Goal: Task Accomplishment & Management: Use online tool/utility

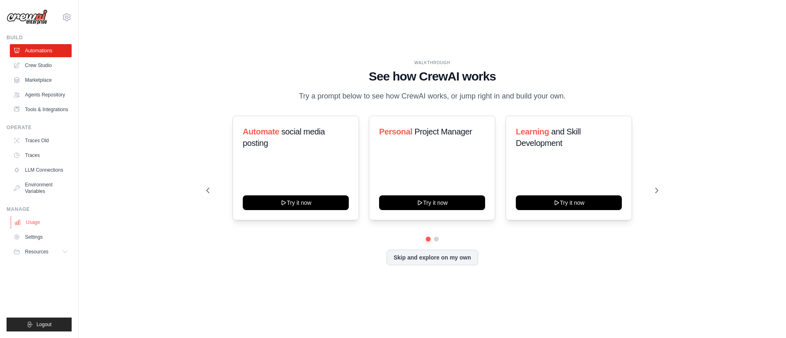
click at [32, 222] on link "Usage" at bounding box center [42, 222] width 62 height 13
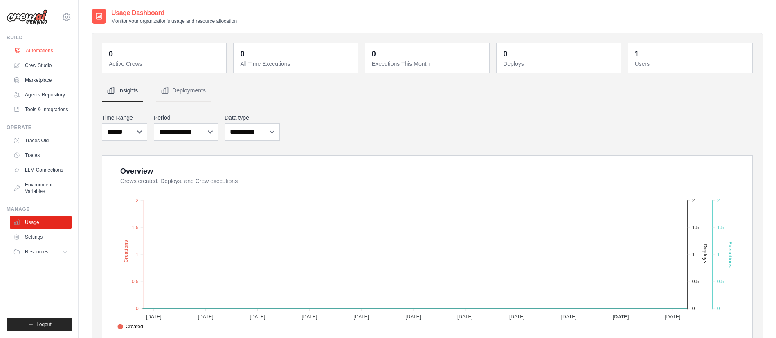
click at [45, 52] on link "Automations" at bounding box center [42, 50] width 62 height 13
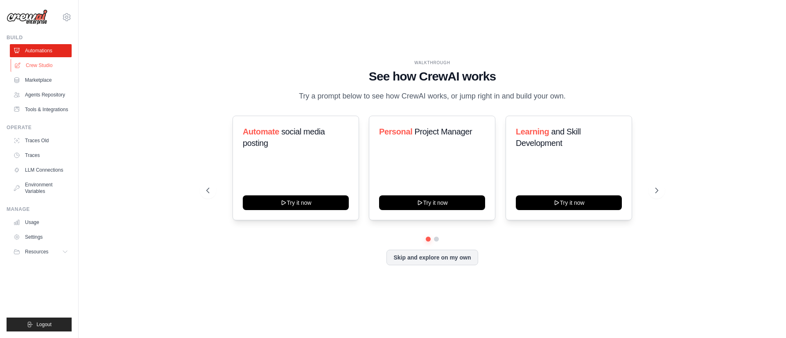
click at [47, 64] on link "Crew Studio" at bounding box center [42, 65] width 62 height 13
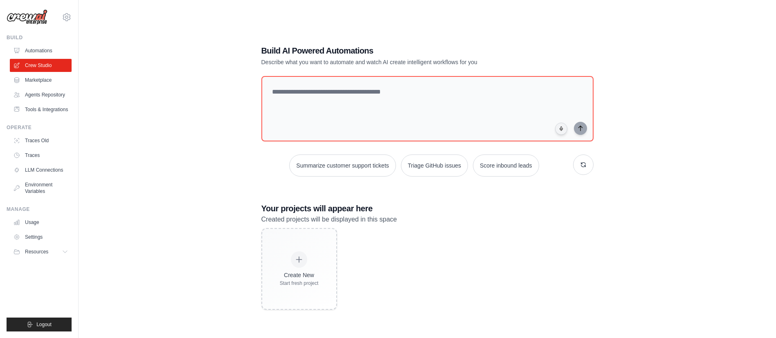
drag, startPoint x: 260, startPoint y: 221, endPoint x: 403, endPoint y: 216, distance: 142.9
click at [403, 216] on div "Build AI Powered Automations Describe what you want to automate and watch AI cr…" at bounding box center [428, 177] width 352 height 291
click at [403, 216] on p "Created projects will be displayed in this space" at bounding box center [428, 219] width 332 height 11
drag, startPoint x: 262, startPoint y: 61, endPoint x: 470, endPoint y: 63, distance: 207.5
click at [470, 63] on p "Describe what you want to automate and watch AI create intelligent workflows fo…" at bounding box center [399, 62] width 275 height 8
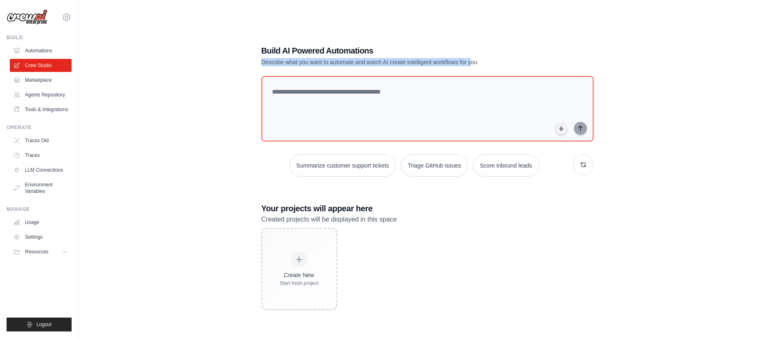
click at [470, 63] on p "Describe what you want to automate and watch AI create intelligent workflows fo…" at bounding box center [399, 62] width 275 height 8
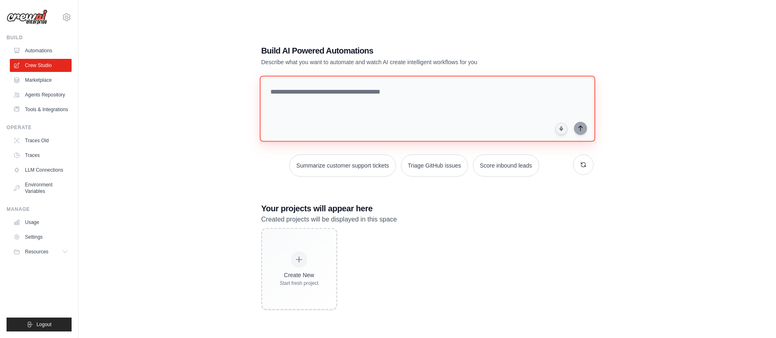
click at [406, 104] on textarea at bounding box center [427, 109] width 336 height 66
type textarea "*"
paste textarea "**********"
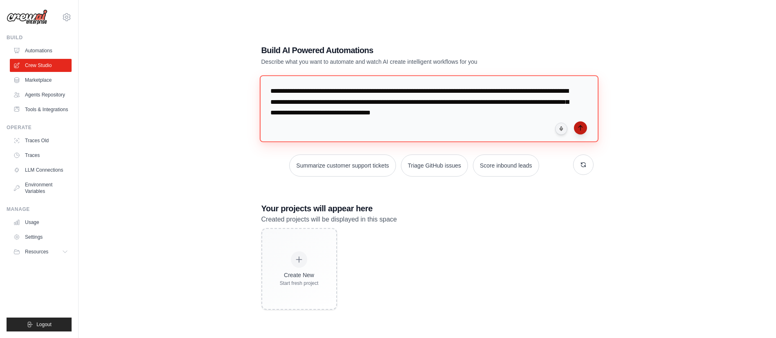
type textarea "**********"
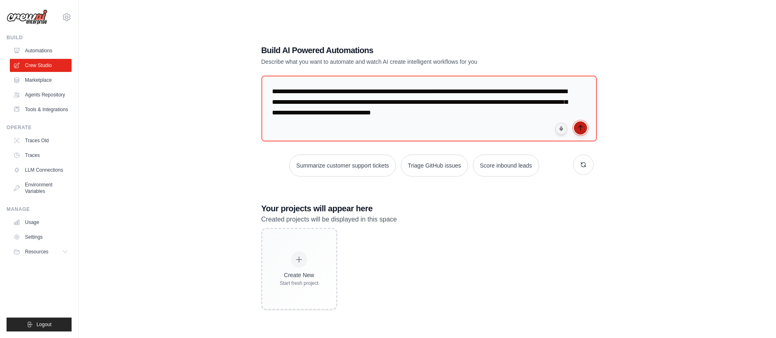
click at [581, 129] on icon "submit" at bounding box center [580, 128] width 7 height 7
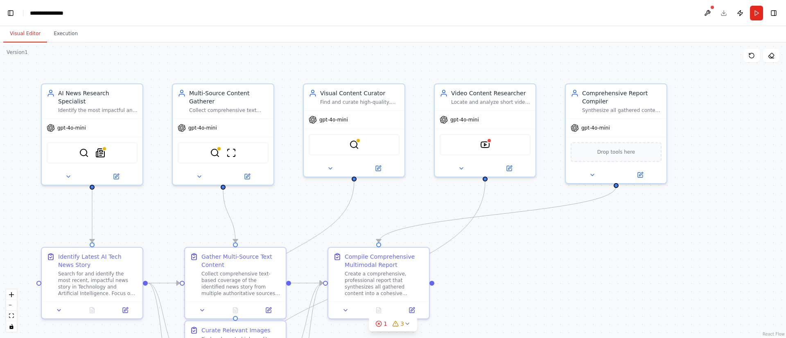
scroll to position [6729, 0]
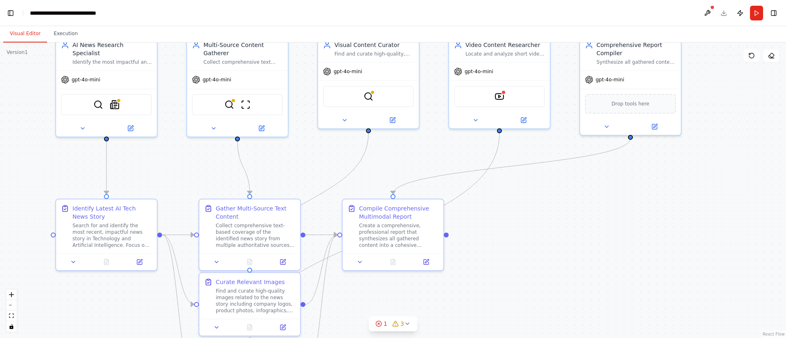
drag, startPoint x: 605, startPoint y: 244, endPoint x: 620, endPoint y: 196, distance: 50.5
click at [620, 196] on div ".deletable-edge-delete-btn { width: 20px; height: 20px; border: 0px solid #ffff…" at bounding box center [393, 191] width 786 height 296
click at [707, 13] on button at bounding box center [707, 13] width 13 height 15
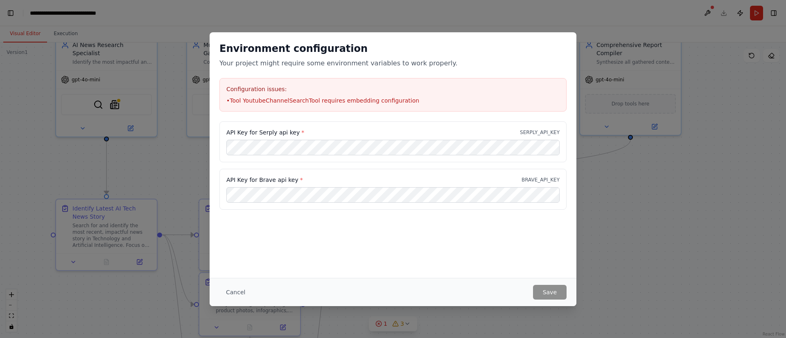
scroll to position [19177, 0]
drag, startPoint x: 234, startPoint y: 102, endPoint x: 415, endPoint y: 100, distance: 180.9
click at [415, 100] on li "• Tool YoutubeChannelSearchTool requires embedding configuration" at bounding box center [392, 101] width 333 height 8
click at [322, 136] on div "API Key for Serply api key * SERPLY_API_KEY" at bounding box center [392, 133] width 333 height 8
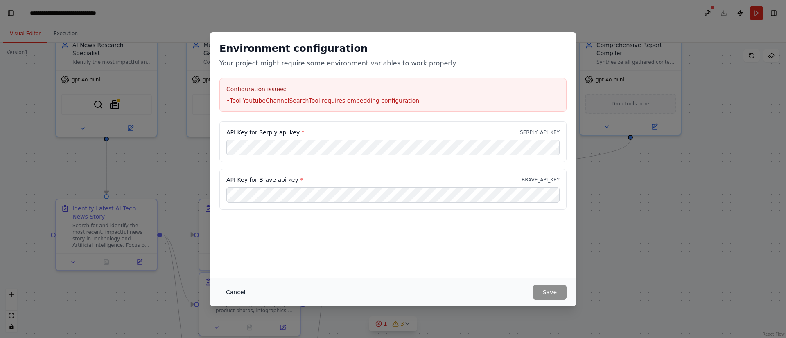
click at [230, 291] on button "Cancel" at bounding box center [235, 292] width 32 height 15
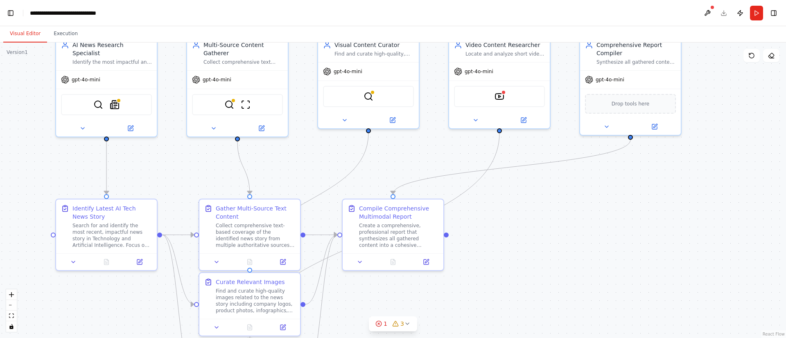
click at [568, 273] on div ".deletable-edge-delete-btn { width: 20px; height: 20px; border: 0px solid #ffff…" at bounding box center [393, 191] width 786 height 296
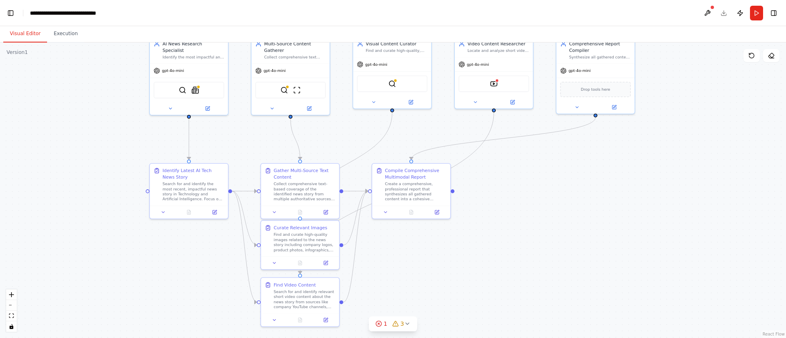
drag, startPoint x: 514, startPoint y: 210, endPoint x: 526, endPoint y: 178, distance: 34.4
click at [526, 178] on div ".deletable-edge-delete-btn { width: 20px; height: 20px; border: 0px solid #ffff…" at bounding box center [393, 191] width 786 height 296
click at [396, 327] on icon at bounding box center [394, 324] width 5 height 5
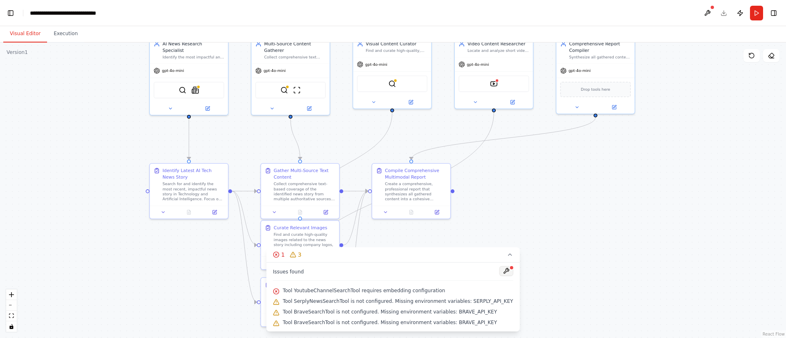
click at [499, 271] on button at bounding box center [506, 271] width 14 height 10
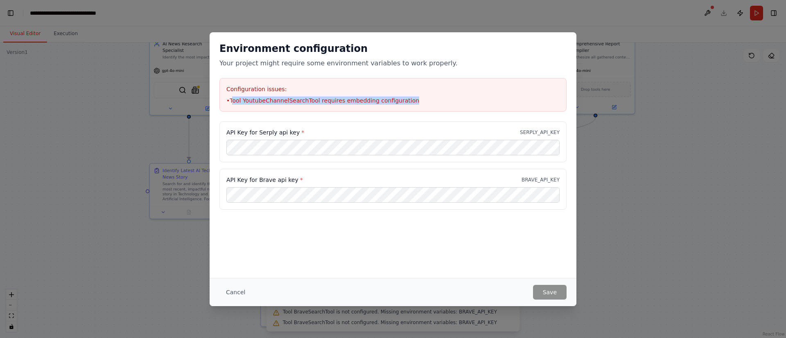
drag, startPoint x: 233, startPoint y: 96, endPoint x: 403, endPoint y: 102, distance: 169.9
click at [403, 102] on li "• Tool YoutubeChannelSearchTool requires embedding configuration" at bounding box center [392, 101] width 333 height 8
click at [234, 290] on button "Cancel" at bounding box center [235, 292] width 32 height 15
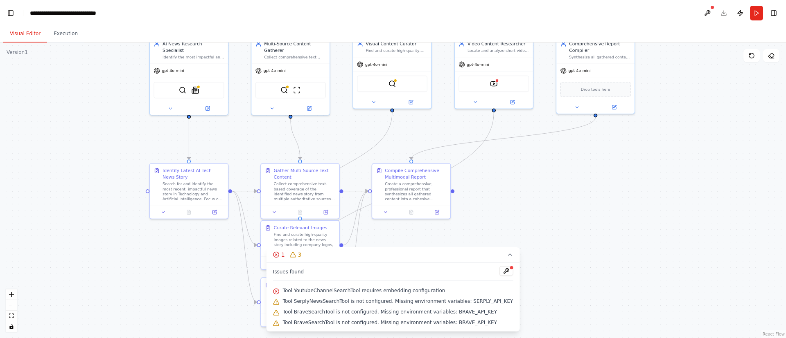
click at [67, 192] on div ".deletable-edge-delete-btn { width: 20px; height: 20px; border: 0px solid #ffff…" at bounding box center [393, 191] width 786 height 296
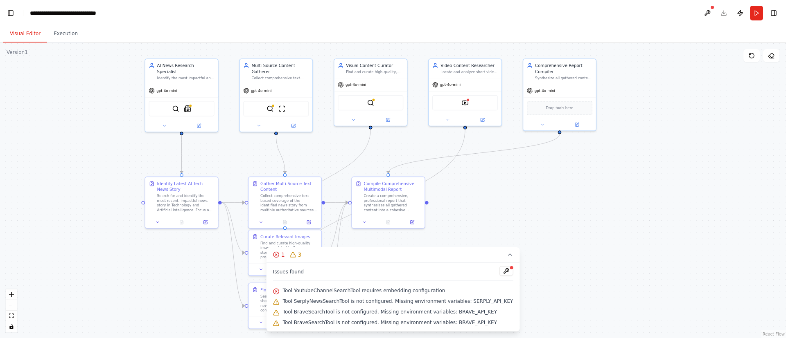
drag, startPoint x: 511, startPoint y: 176, endPoint x: 512, endPoint y: 189, distance: 13.1
click at [512, 189] on div ".deletable-edge-delete-btn { width: 20px; height: 20px; border: 0px solid #ffff…" at bounding box center [393, 191] width 786 height 296
click at [710, 15] on button at bounding box center [707, 13] width 13 height 15
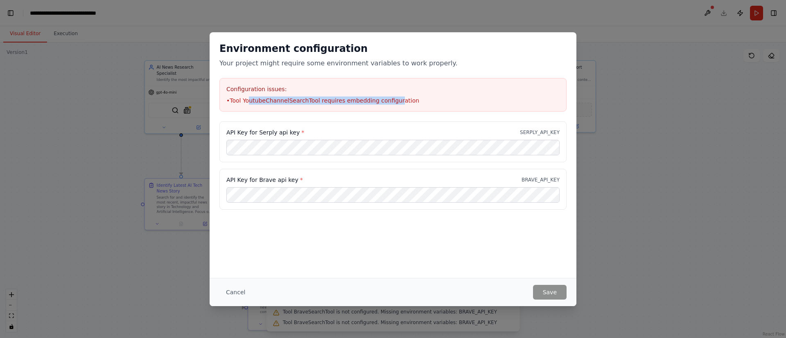
drag, startPoint x: 248, startPoint y: 99, endPoint x: 388, endPoint y: 97, distance: 140.4
click at [388, 97] on li "• Tool YoutubeChannelSearchTool requires embedding configuration" at bounding box center [392, 101] width 333 height 8
click at [365, 269] on div "Environment configuration Your project might require some environment variables…" at bounding box center [393, 155] width 367 height 246
click at [230, 295] on button "Cancel" at bounding box center [235, 292] width 32 height 15
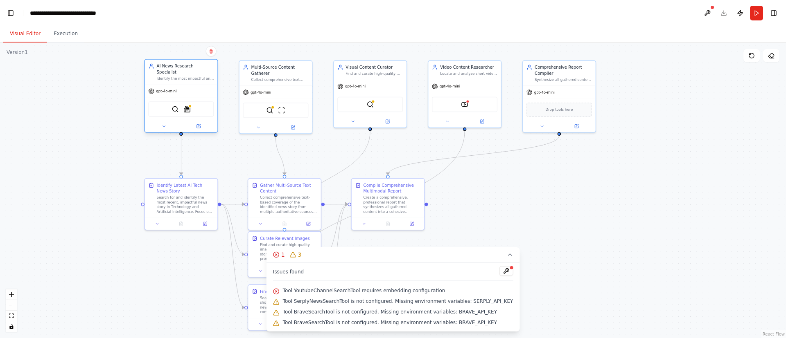
click at [171, 90] on div "gpt-4o-mini" at bounding box center [181, 91] width 72 height 13
click at [173, 98] on div "SerperDevTool SerplyNewsSearchTool" at bounding box center [181, 109] width 72 height 23
click at [192, 108] on div "SerperDevTool SerplyNewsSearchTool" at bounding box center [180, 109] width 65 height 16
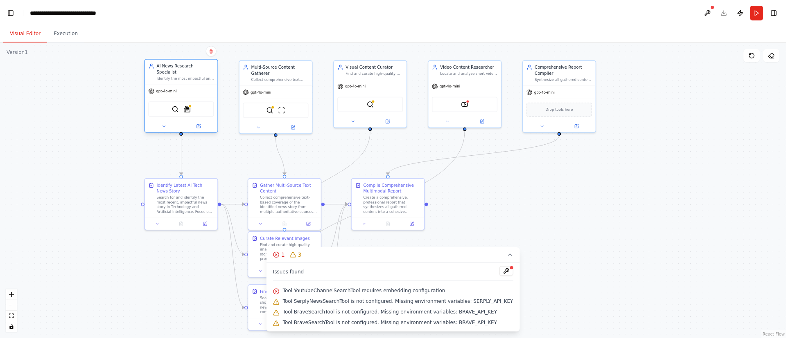
click at [192, 108] on div "SerperDevTool SerplyNewsSearchTool" at bounding box center [180, 109] width 65 height 16
click at [201, 123] on button at bounding box center [199, 126] width 34 height 7
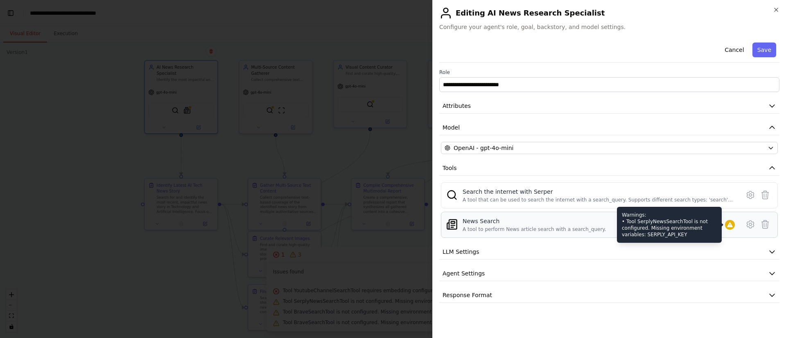
click at [731, 228] on icon at bounding box center [729, 225] width 7 height 7
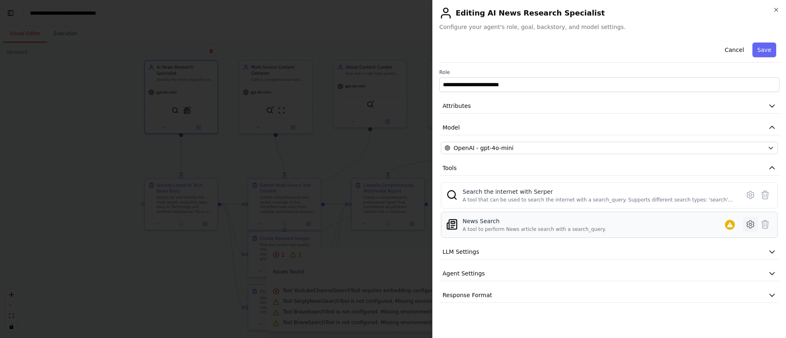
click at [745, 225] on button at bounding box center [750, 224] width 15 height 15
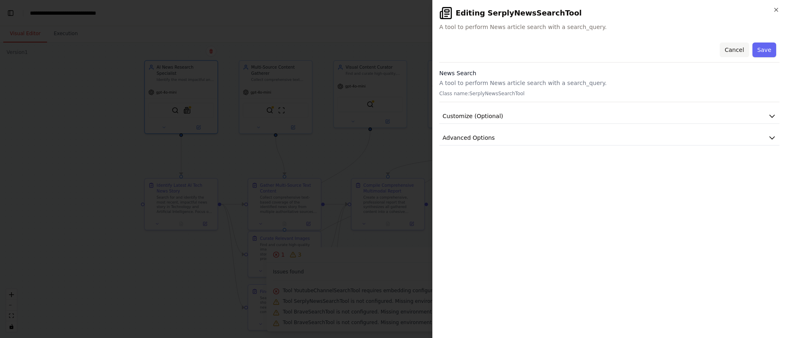
click at [740, 51] on button "Cancel" at bounding box center [733, 50] width 29 height 15
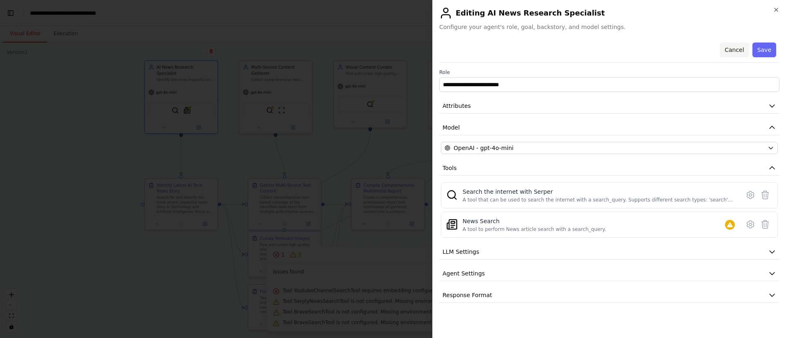
click at [733, 48] on button "Cancel" at bounding box center [733, 50] width 29 height 15
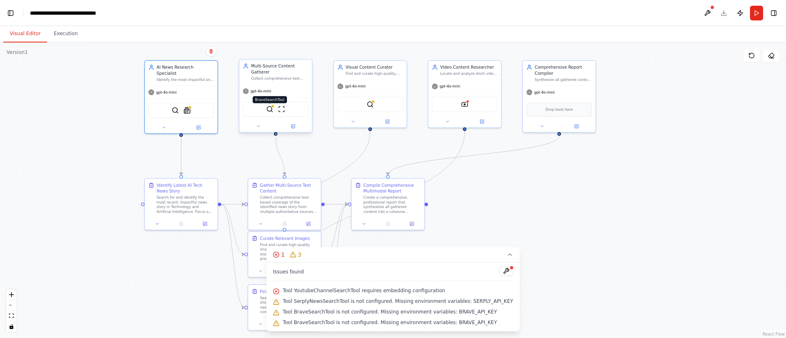
click at [271, 110] on img at bounding box center [269, 109] width 7 height 7
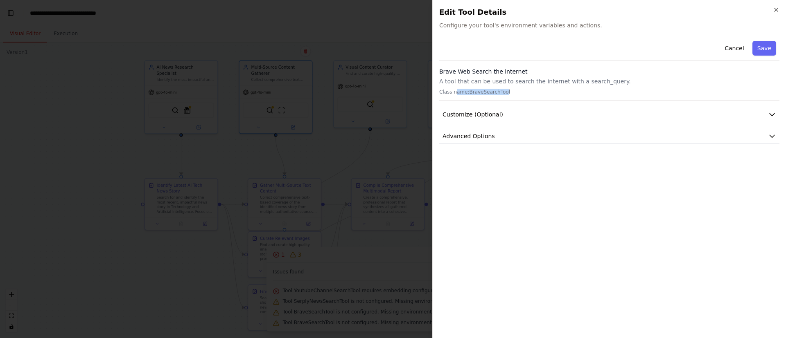
drag, startPoint x: 455, startPoint y: 92, endPoint x: 506, endPoint y: 90, distance: 50.8
click at [506, 90] on p "Class name: BraveSearchTool" at bounding box center [609, 92] width 340 height 7
click at [476, 111] on span "Customize (Optional)" at bounding box center [472, 114] width 61 height 8
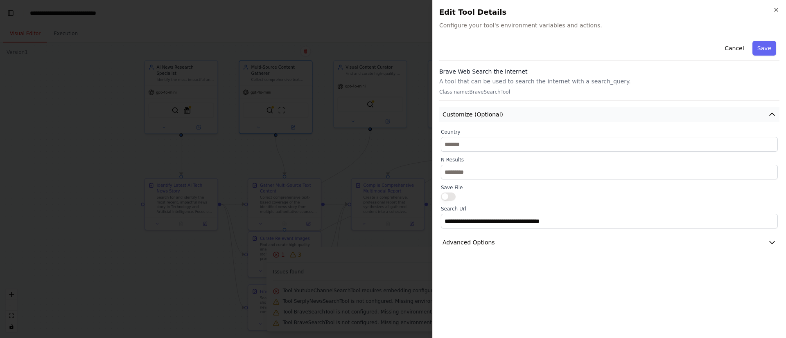
click at [476, 111] on span "Customize (Optional)" at bounding box center [472, 114] width 61 height 8
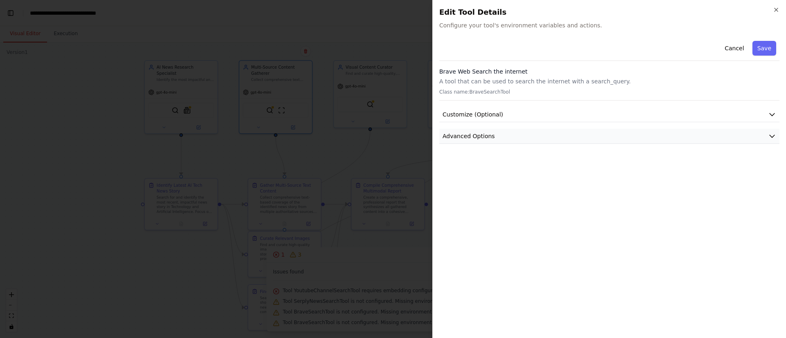
click at [475, 139] on span "Advanced Options" at bounding box center [468, 136] width 52 height 8
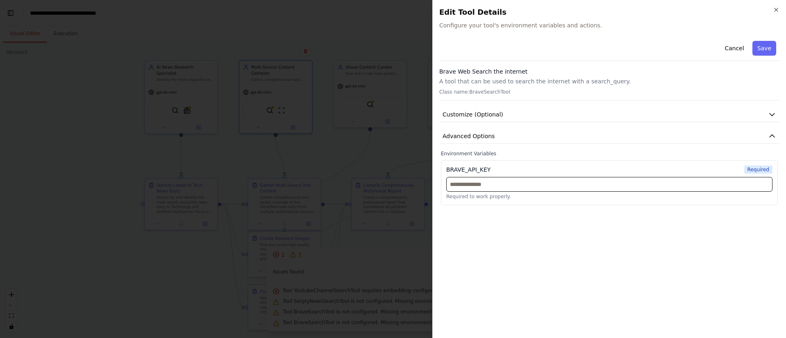
click at [482, 187] on input "text" at bounding box center [609, 184] width 326 height 15
click at [468, 26] on span "Configure your tool's environment variables and actions." at bounding box center [609, 25] width 340 height 8
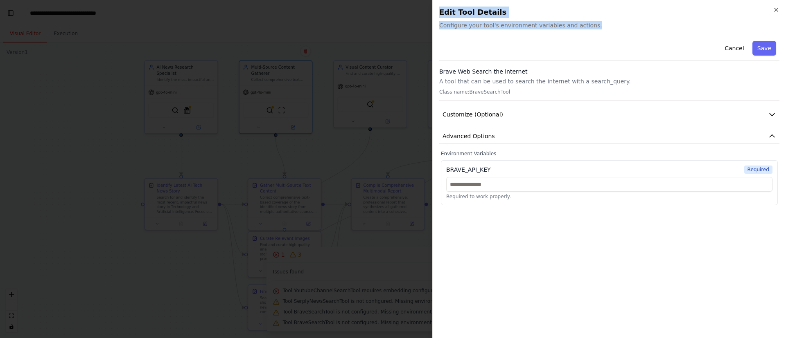
drag, startPoint x: 584, startPoint y: 20, endPoint x: 418, endPoint y: 25, distance: 166.2
click at [418, 25] on body "BETA create crew To provide a comprehensive, multi-source, and multimodal repor…" at bounding box center [393, 169] width 786 height 338
click at [510, 31] on div "Close Edit Tool Details Configure your tool's environment variables and actions…" at bounding box center [609, 169] width 354 height 338
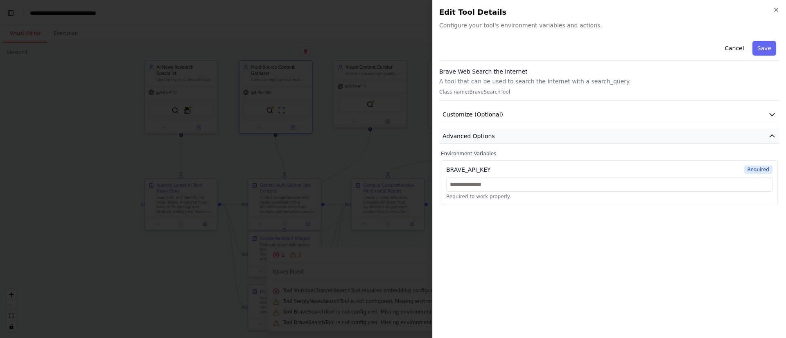
click at [487, 136] on span "Advanced Options" at bounding box center [468, 136] width 52 height 8
click at [778, 9] on icon "button" at bounding box center [776, 10] width 7 height 7
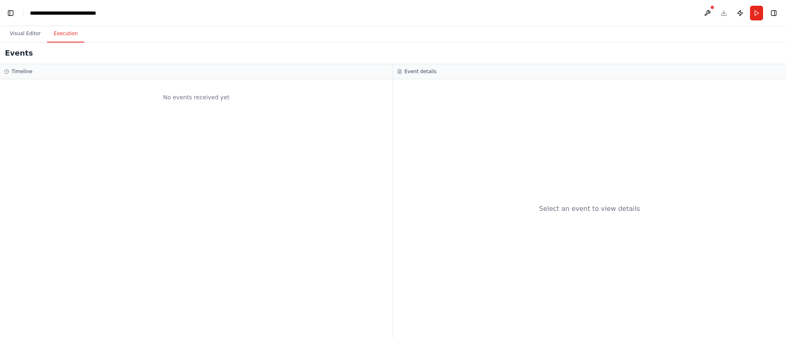
click at [63, 31] on button "Execution" at bounding box center [65, 33] width 37 height 17
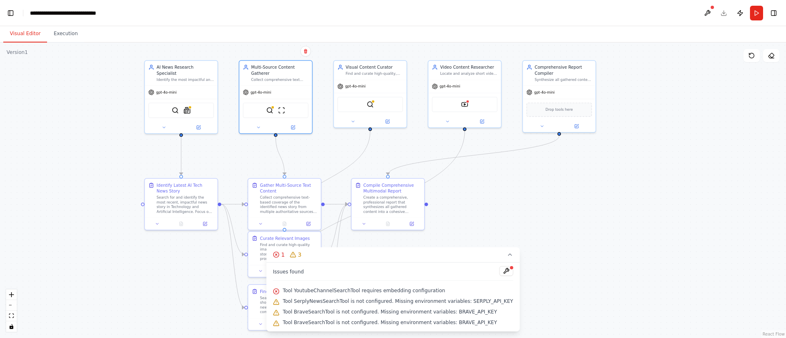
click at [25, 30] on button "Visual Editor" at bounding box center [25, 33] width 44 height 17
click at [12, 14] on button "Toggle Left Sidebar" at bounding box center [10, 12] width 11 height 11
click at [499, 271] on button at bounding box center [506, 271] width 14 height 10
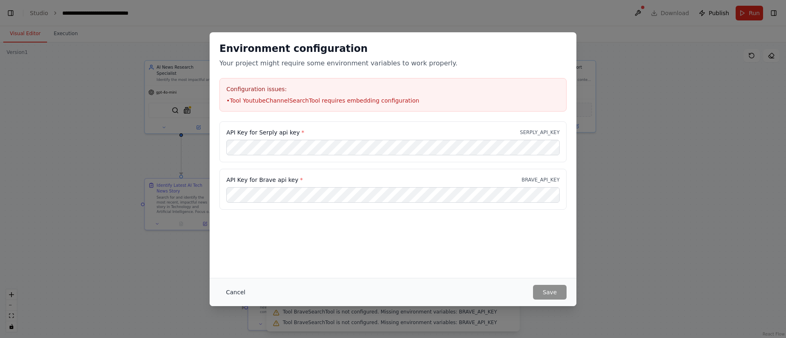
click at [239, 294] on button "Cancel" at bounding box center [235, 292] width 32 height 15
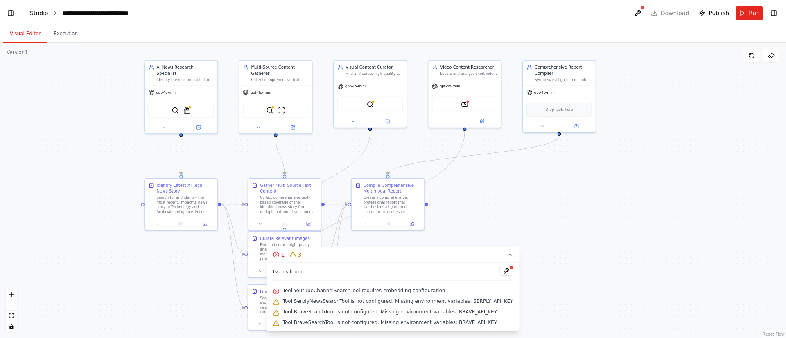
click at [37, 10] on link "Studio" at bounding box center [39, 13] width 18 height 7
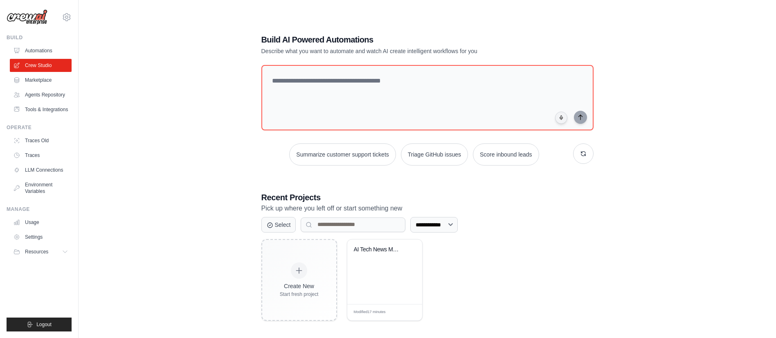
scroll to position [16, 0]
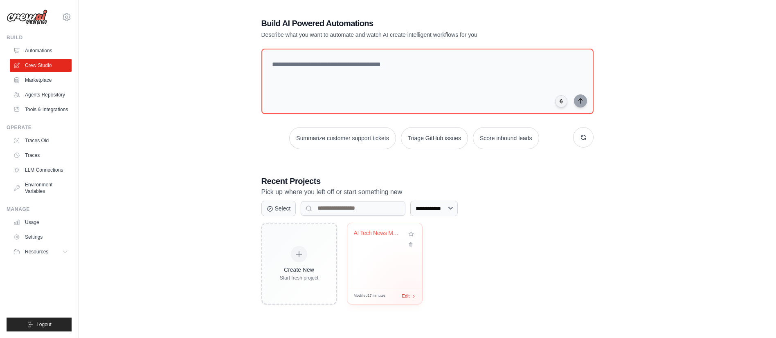
click at [409, 297] on span "Edit" at bounding box center [406, 296] width 8 height 7
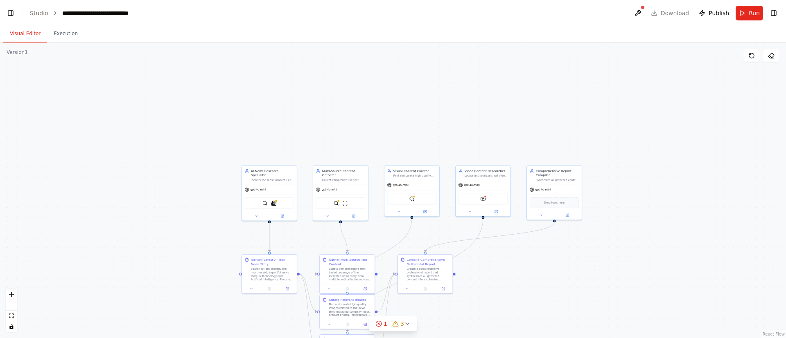
scroll to position [18731, 0]
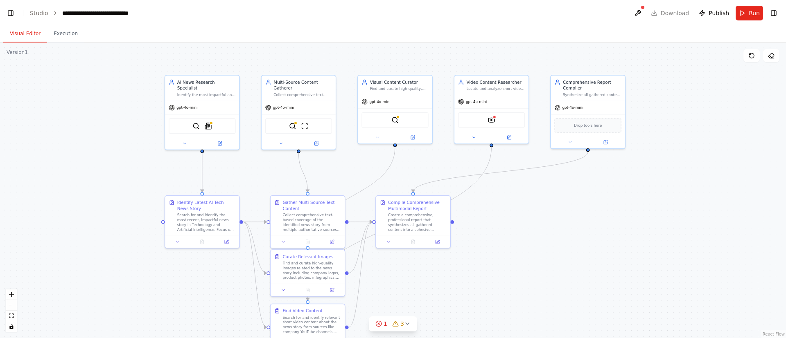
drag, startPoint x: 506, startPoint y: 276, endPoint x: 505, endPoint y: 216, distance: 60.2
click at [505, 216] on div ".deletable-edge-delete-btn { width: 20px; height: 20px; border: 0px solid #ffff…" at bounding box center [393, 191] width 786 height 296
click at [35, 15] on link "Studio" at bounding box center [39, 13] width 18 height 7
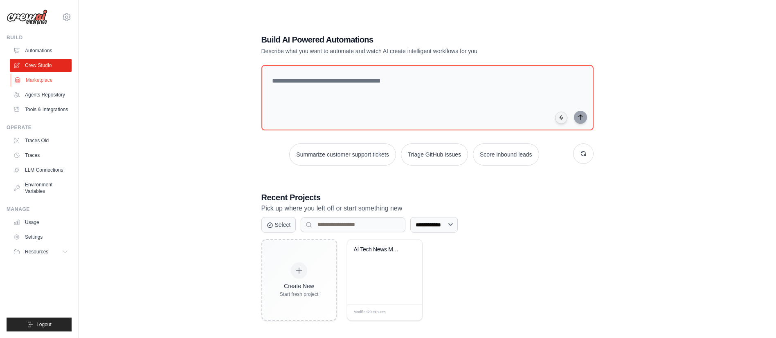
click at [38, 78] on link "Marketplace" at bounding box center [42, 80] width 62 height 13
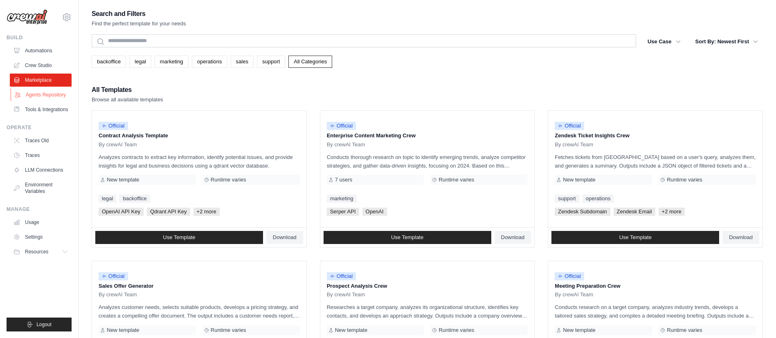
click at [34, 96] on link "Agents Repository" at bounding box center [42, 94] width 62 height 13
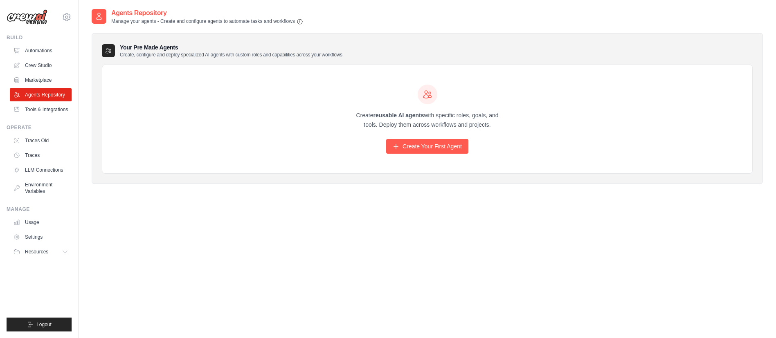
drag, startPoint x: 427, startPoint y: 117, endPoint x: 517, endPoint y: 129, distance: 91.3
click at [517, 129] on div "Create reusable AI agents with specific roles, goals, and tools. Deploy them ac…" at bounding box center [427, 119] width 650 height 109
click at [43, 107] on link "Tools & Integrations" at bounding box center [42, 109] width 62 height 13
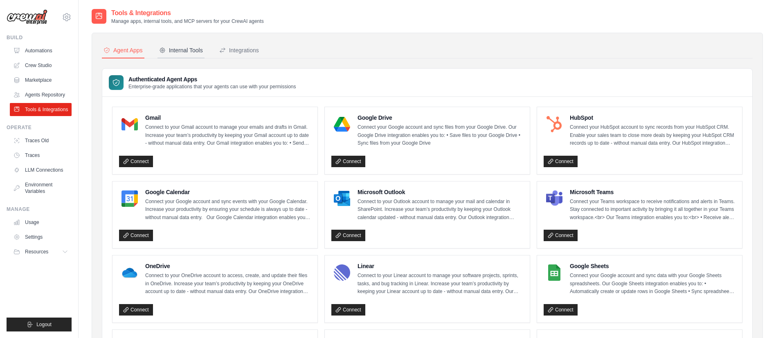
click at [182, 56] on button "Internal Tools" at bounding box center [181, 51] width 47 height 16
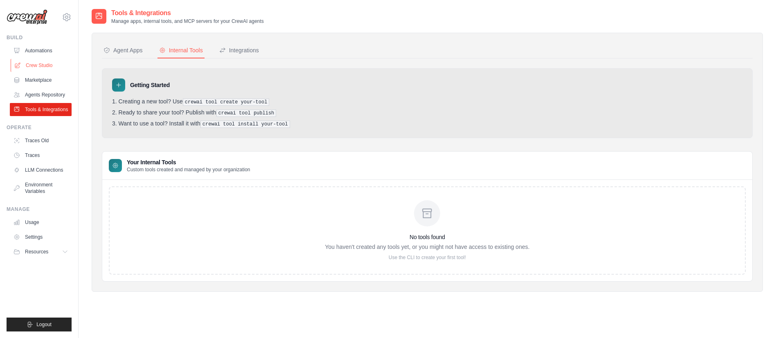
click at [37, 64] on link "Crew Studio" at bounding box center [42, 65] width 62 height 13
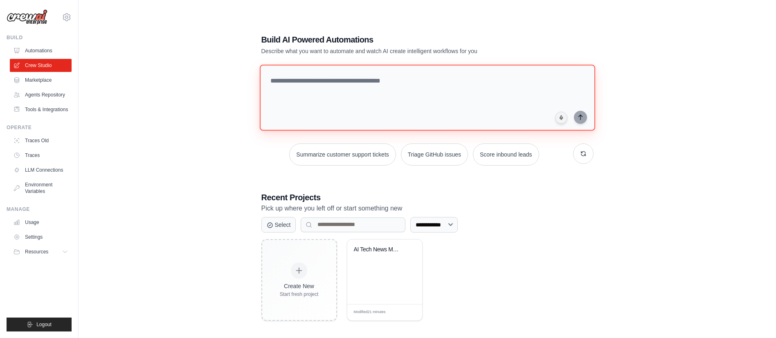
click at [325, 78] on textarea at bounding box center [427, 98] width 336 height 66
paste textarea "**********"
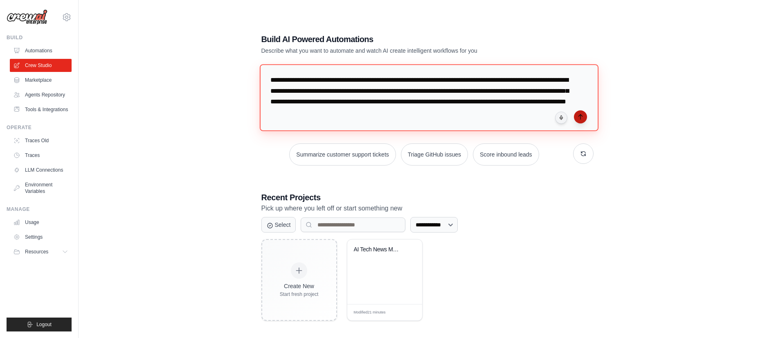
type textarea "**********"
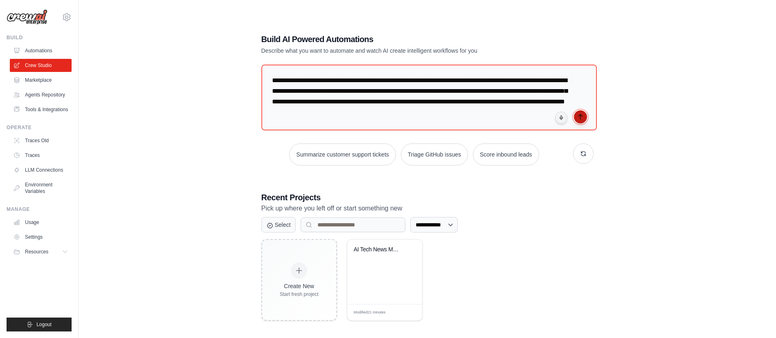
click at [580, 119] on icon "submit" at bounding box center [580, 117] width 7 height 7
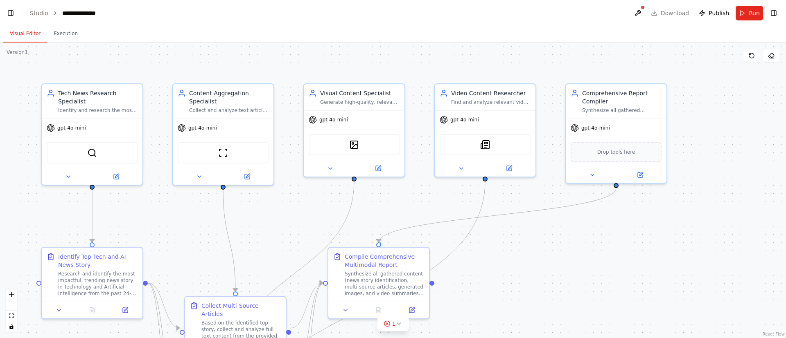
scroll to position [11088, 0]
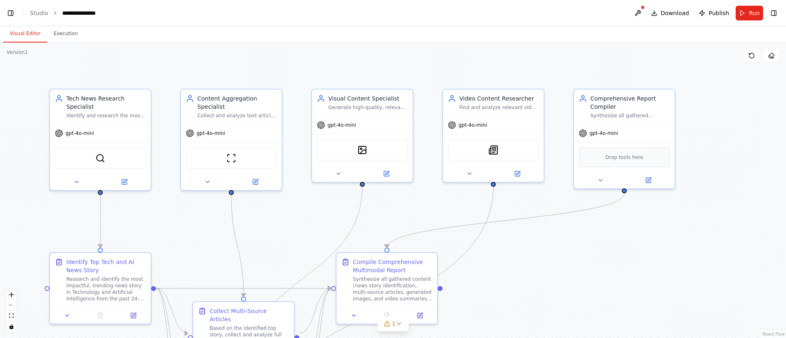
drag, startPoint x: 548, startPoint y: 267, endPoint x: 558, endPoint y: 275, distance: 12.6
click at [558, 275] on div ".deletable-edge-delete-btn { width: 20px; height: 20px; border: 0px solid #ffff…" at bounding box center [393, 191] width 786 height 296
click at [640, 14] on button at bounding box center [637, 13] width 13 height 15
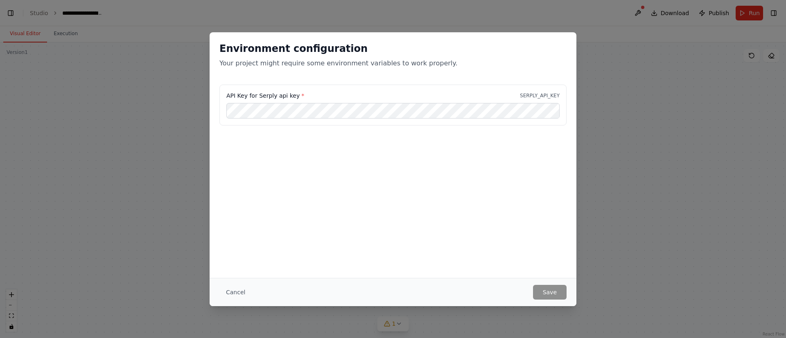
scroll to position [0, 5]
click at [548, 294] on button "Save" at bounding box center [550, 292] width 34 height 15
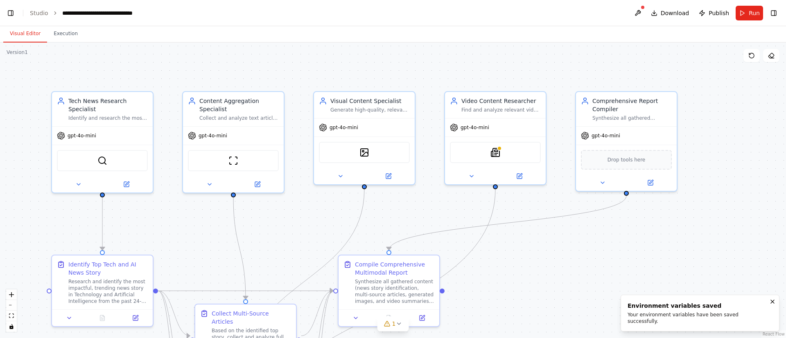
scroll to position [23680, 0]
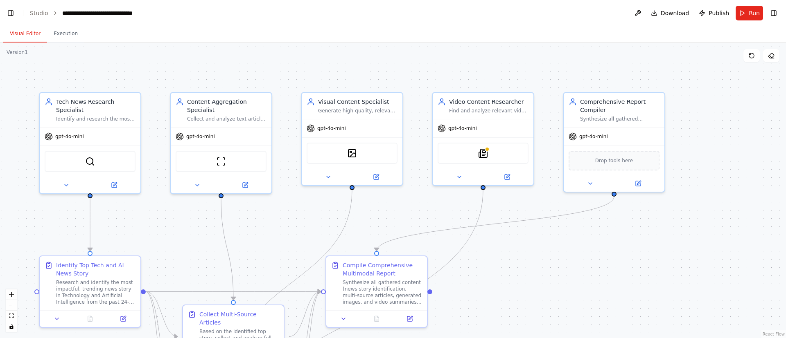
drag, startPoint x: 621, startPoint y: 243, endPoint x: 609, endPoint y: 244, distance: 11.9
click at [609, 244] on div ".deletable-edge-delete-btn { width: 20px; height: 20px; border: 0px solid #ffff…" at bounding box center [393, 191] width 786 height 296
click at [487, 153] on img at bounding box center [483, 152] width 10 height 10
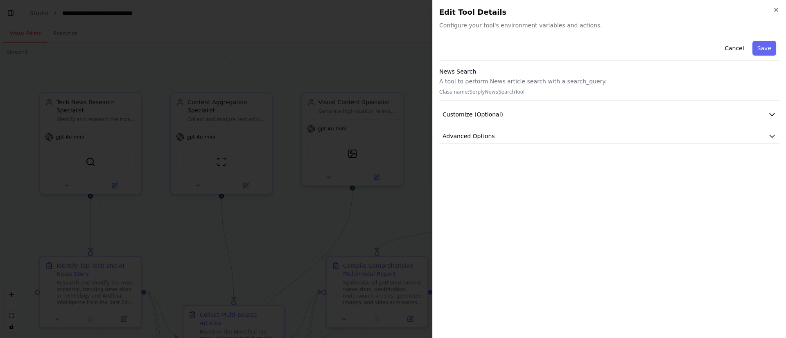
click at [505, 30] on div "Close Edit Tool Details Configure your tool's environment variables and actions…" at bounding box center [609, 169] width 354 height 338
click at [769, 49] on button "Save" at bounding box center [764, 48] width 24 height 15
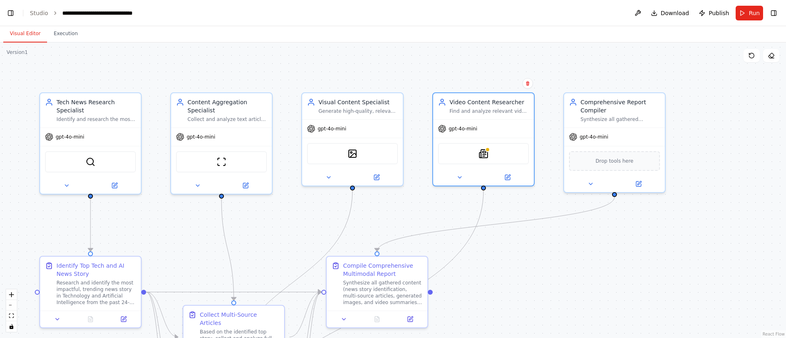
click at [577, 279] on div ".deletable-edge-delete-btn { width: 20px; height: 20px; border: 0px solid #ffff…" at bounding box center [393, 191] width 786 height 296
click at [644, 14] on button at bounding box center [637, 13] width 13 height 15
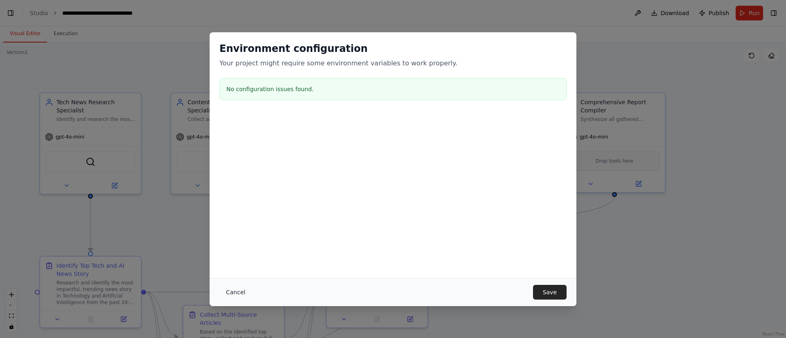
click at [232, 295] on button "Cancel" at bounding box center [235, 292] width 32 height 15
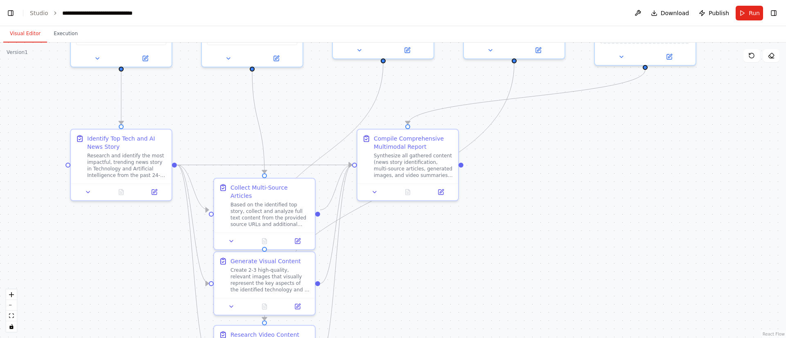
drag, startPoint x: 511, startPoint y: 279, endPoint x: 542, endPoint y: 153, distance: 129.9
click at [542, 153] on div ".deletable-edge-delete-btn { width: 20px; height: 20px; border: 0px solid #ffff…" at bounding box center [393, 191] width 786 height 296
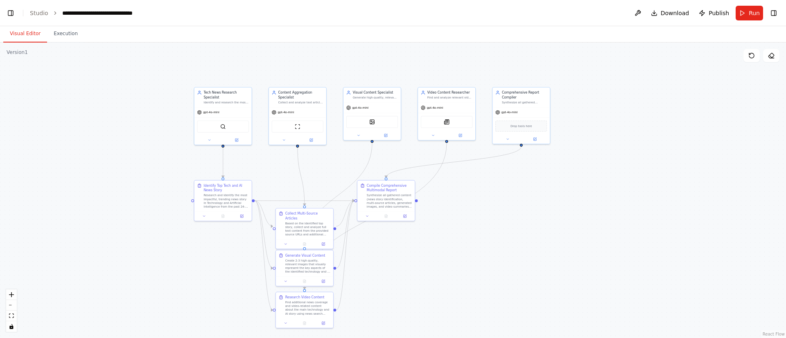
drag, startPoint x: 229, startPoint y: 182, endPoint x: 143, endPoint y: 195, distance: 87.0
click at [143, 195] on div ".deletable-edge-delete-btn { width: 20px; height: 20px; border: 0px solid #ffff…" at bounding box center [393, 191] width 786 height 296
click at [745, 12] on button "Run" at bounding box center [748, 13] width 27 height 15
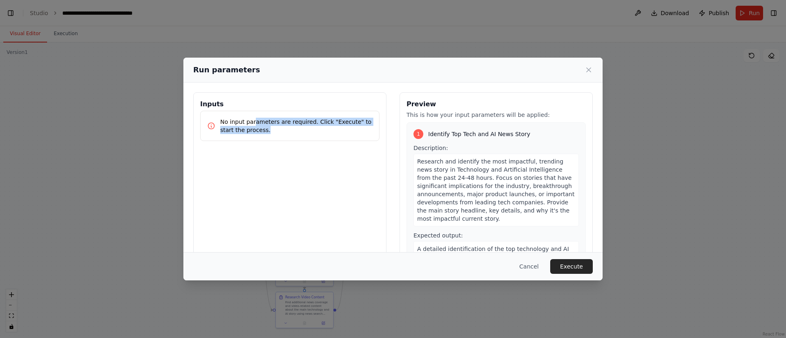
drag, startPoint x: 252, startPoint y: 122, endPoint x: 294, endPoint y: 127, distance: 42.4
click at [294, 127] on p "No input parameters are required. Click "Execute" to start the process." at bounding box center [296, 126] width 152 height 16
click at [461, 188] on span "Research and identify the most impactful, trending news story in Technology and…" at bounding box center [495, 190] width 157 height 64
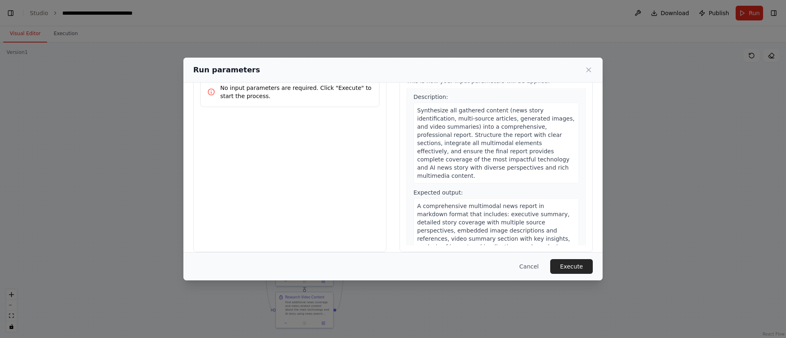
scroll to position [43, 0]
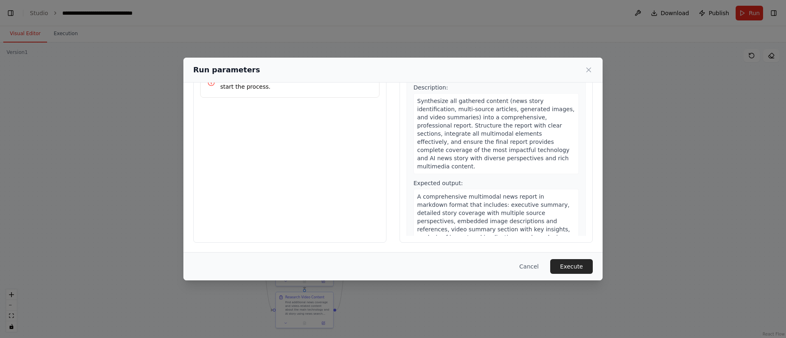
drag, startPoint x: 416, startPoint y: 222, endPoint x: 534, endPoint y: 221, distance: 118.3
click at [534, 221] on div "A comprehensive multimodal news report in markdown format that includes: execut…" at bounding box center [495, 225] width 165 height 73
click at [530, 264] on button "Cancel" at bounding box center [529, 266] width 32 height 15
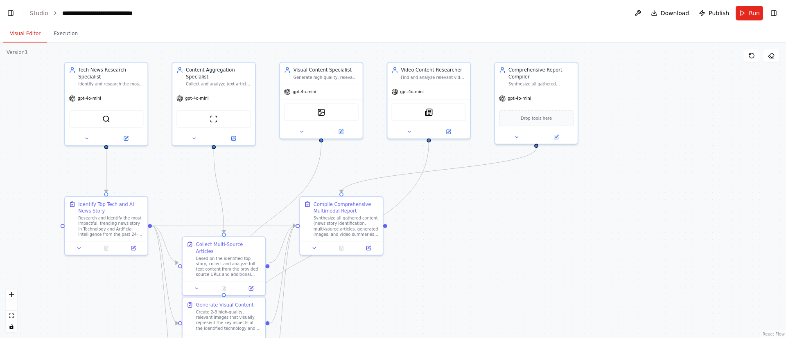
drag, startPoint x: 467, startPoint y: 157, endPoint x: 477, endPoint y: 199, distance: 43.8
click at [477, 199] on div ".deletable-edge-delete-btn { width: 20px; height: 20px; border: 0px solid #ffff…" at bounding box center [393, 191] width 786 height 296
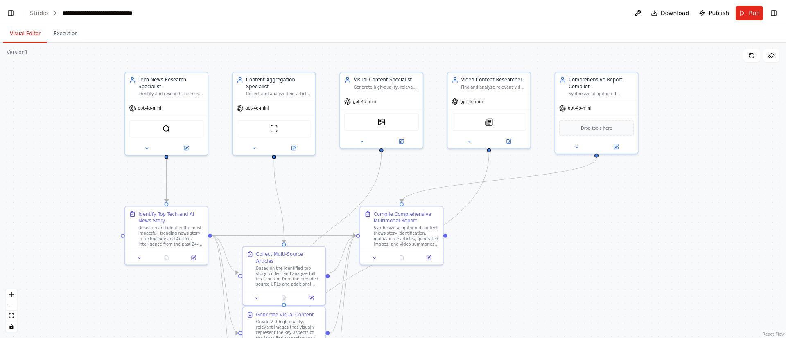
drag, startPoint x: 497, startPoint y: 234, endPoint x: 556, endPoint y: 234, distance: 58.9
click at [556, 234] on div ".deletable-edge-delete-btn { width: 20px; height: 20px; border: 0px solid #ffff…" at bounding box center [393, 191] width 786 height 296
click at [756, 20] on button "Run" at bounding box center [748, 13] width 27 height 15
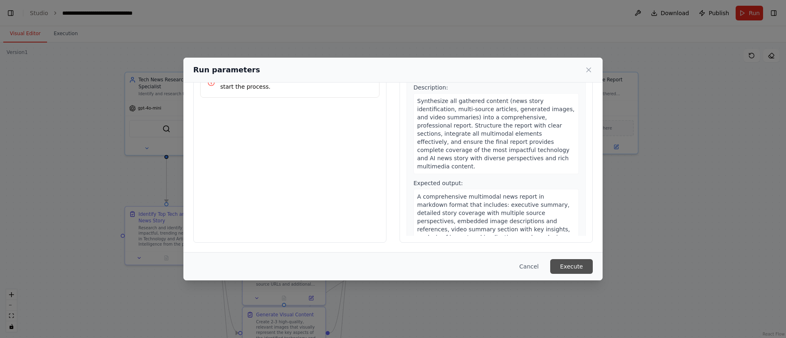
click at [576, 268] on button "Execute" at bounding box center [571, 266] width 43 height 15
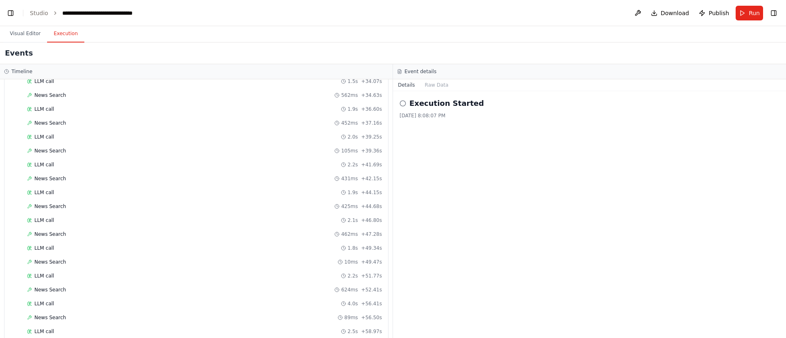
scroll to position [1096, 0]
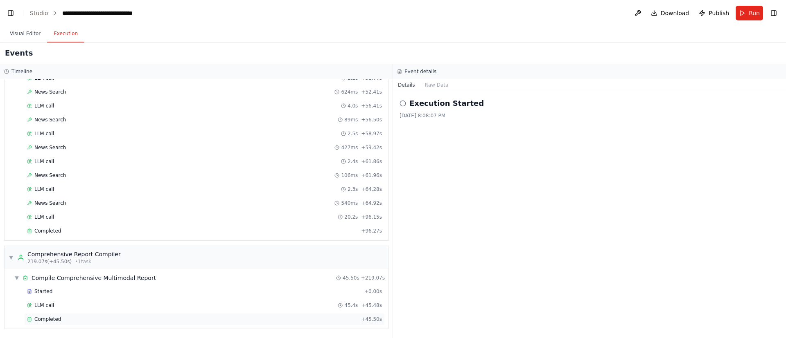
click at [45, 318] on span "Completed" at bounding box center [47, 319] width 27 height 7
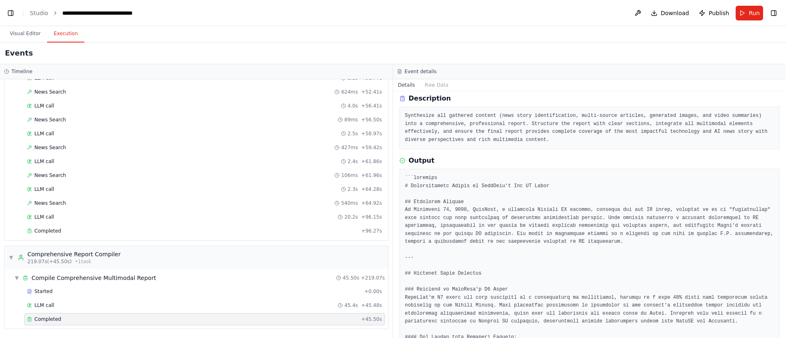
scroll to position [36, 0]
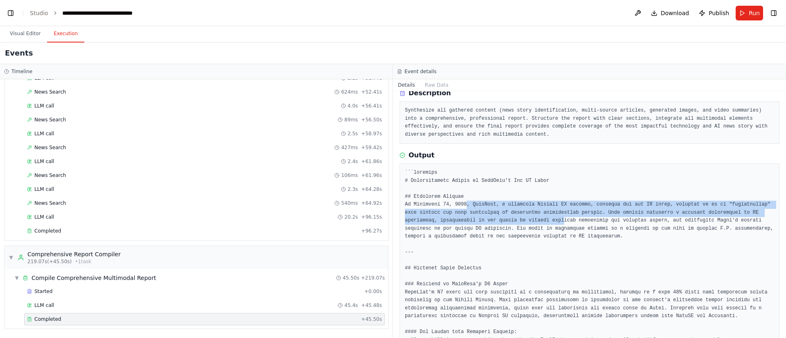
drag, startPoint x: 462, startPoint y: 206, endPoint x: 517, endPoint y: 224, distance: 57.3
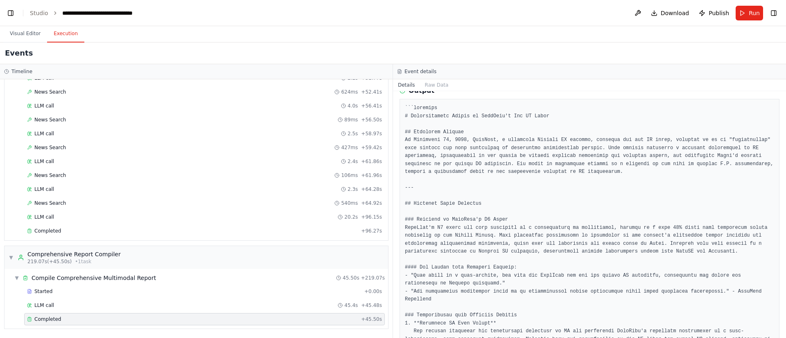
scroll to position [101, 0]
drag, startPoint x: 417, startPoint y: 220, endPoint x: 516, endPoint y: 221, distance: 99.0
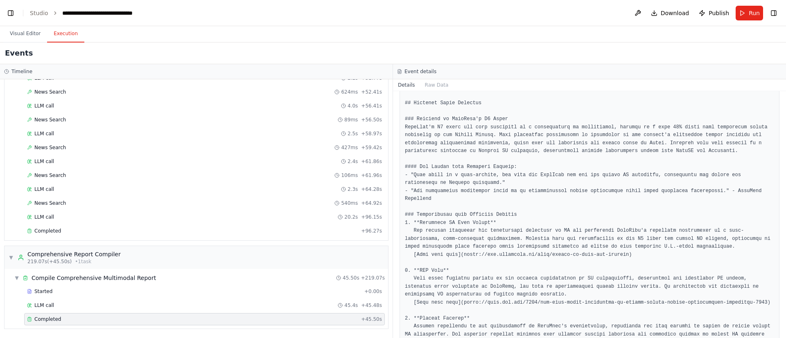
scroll to position [200, 0]
drag, startPoint x: 422, startPoint y: 207, endPoint x: 511, endPoint y: 207, distance: 88.8
drag, startPoint x: 417, startPoint y: 226, endPoint x: 509, endPoint y: 223, distance: 91.7
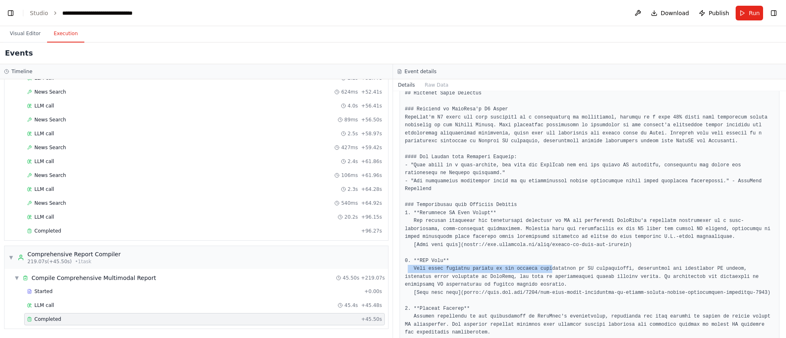
drag, startPoint x: 407, startPoint y: 264, endPoint x: 551, endPoint y: 259, distance: 144.1
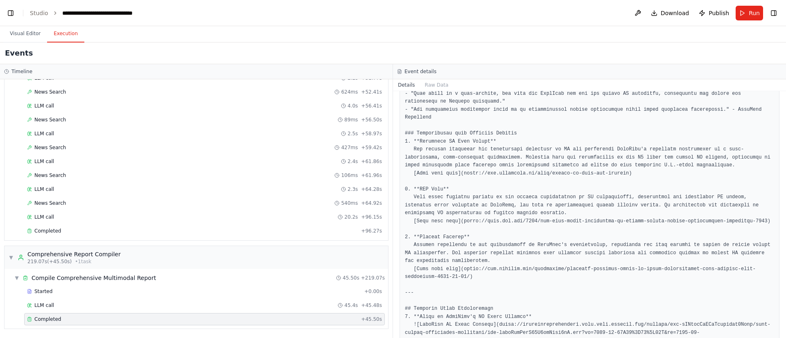
scroll to position [283, 0]
drag, startPoint x: 418, startPoint y: 240, endPoint x: 586, endPoint y: 241, distance: 168.2
click at [586, 241] on pre at bounding box center [589, 344] width 369 height 846
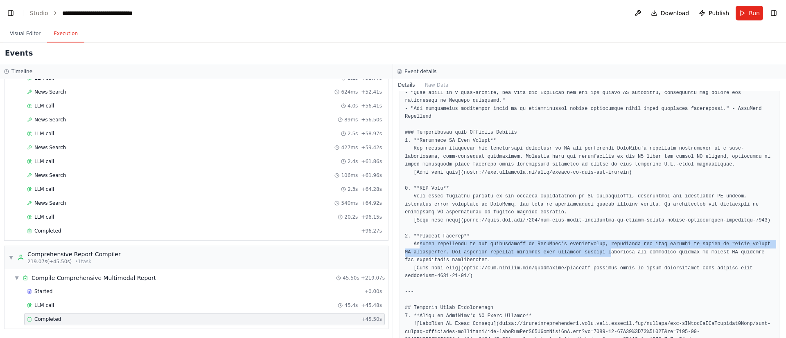
click at [586, 241] on pre at bounding box center [589, 344] width 369 height 846
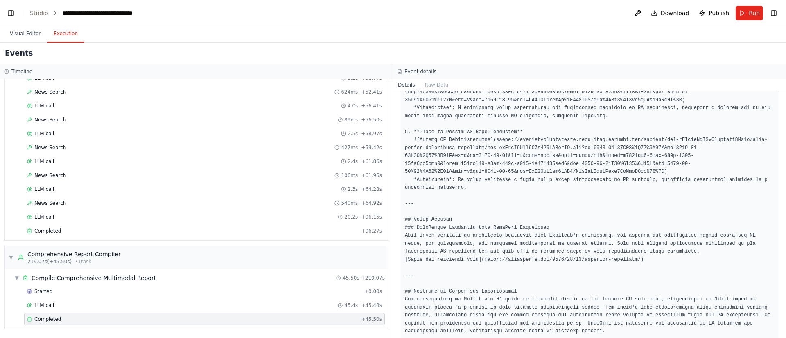
scroll to position [611, 0]
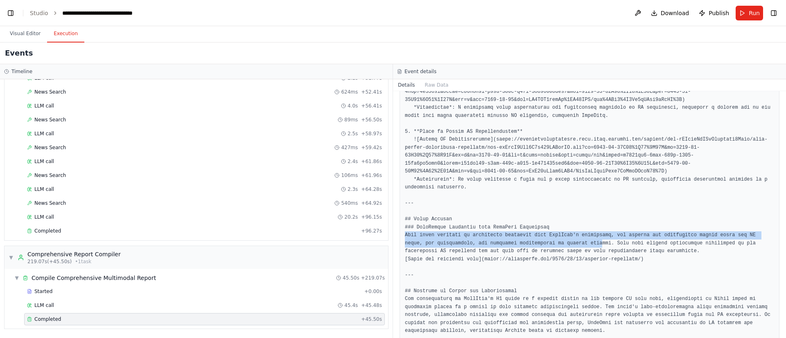
drag, startPoint x: 404, startPoint y: 203, endPoint x: 557, endPoint y: 208, distance: 152.7
click at [557, 208] on div at bounding box center [589, 16] width 380 height 857
click at [557, 208] on pre at bounding box center [589, 16] width 369 height 846
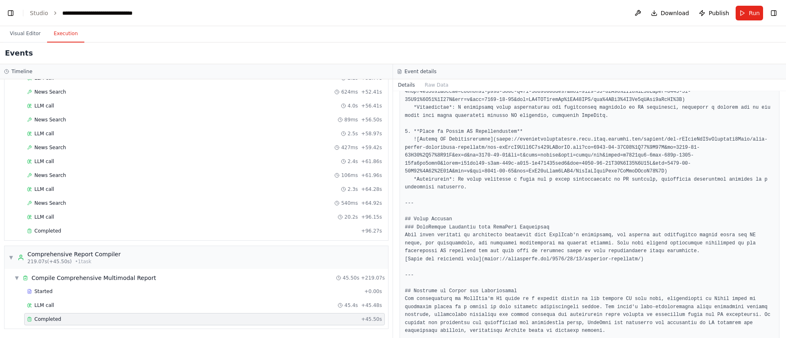
scroll to position [613, 0]
click at [489, 115] on pre at bounding box center [589, 15] width 369 height 846
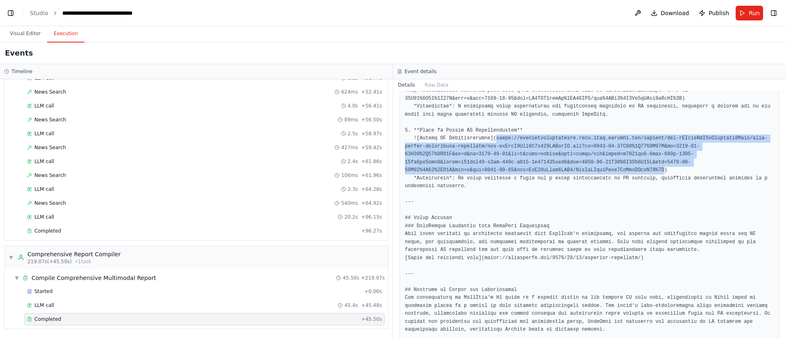
drag, startPoint x: 489, startPoint y: 116, endPoint x: 721, endPoint y: 139, distance: 232.8
click at [721, 139] on pre at bounding box center [589, 15] width 369 height 846
copy pre "https://oaidalleapiprodscus.blob.core.windows.net/private/org-hZRtglLxBYvAvvtxh…"
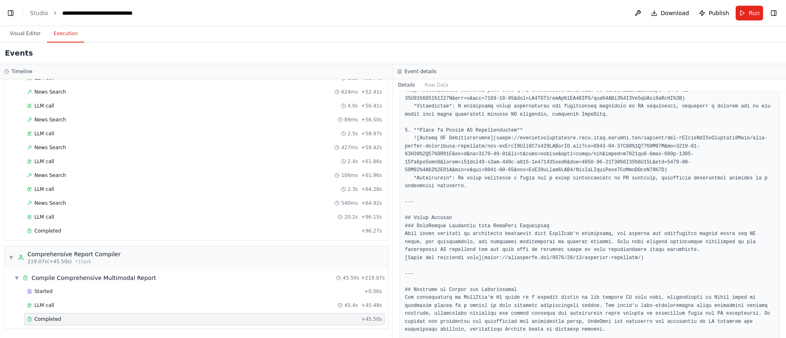
click at [502, 226] on pre at bounding box center [589, 15] width 369 height 846
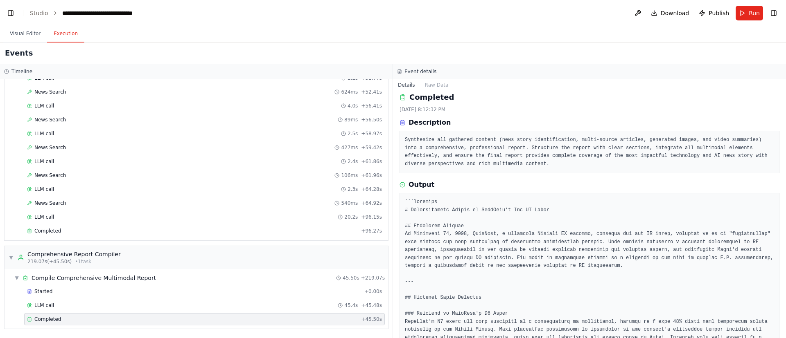
scroll to position [0, 0]
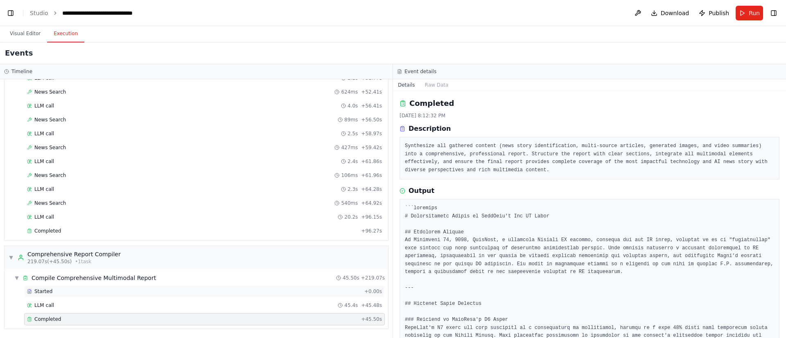
click at [52, 293] on div "Started" at bounding box center [194, 292] width 334 height 7
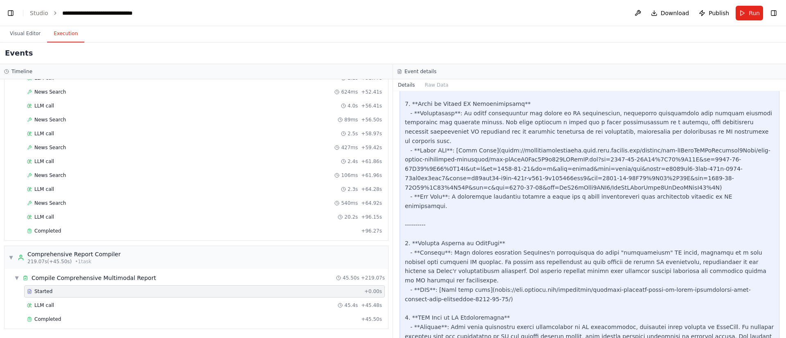
scroll to position [1069, 0]
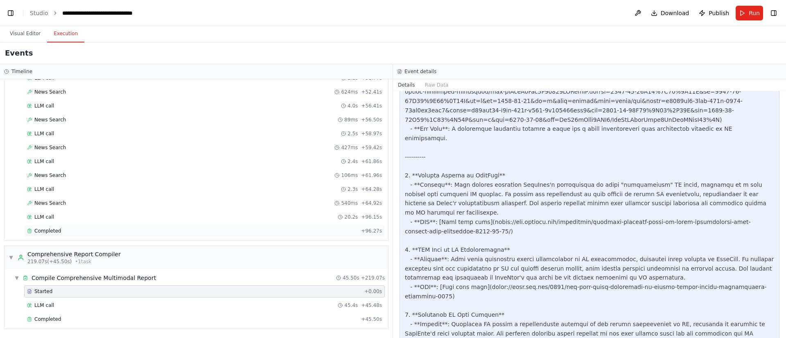
click at [51, 231] on span "Completed" at bounding box center [47, 231] width 27 height 7
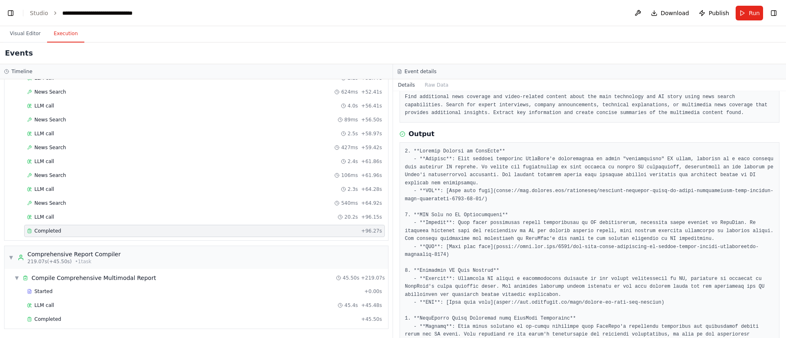
scroll to position [84, 0]
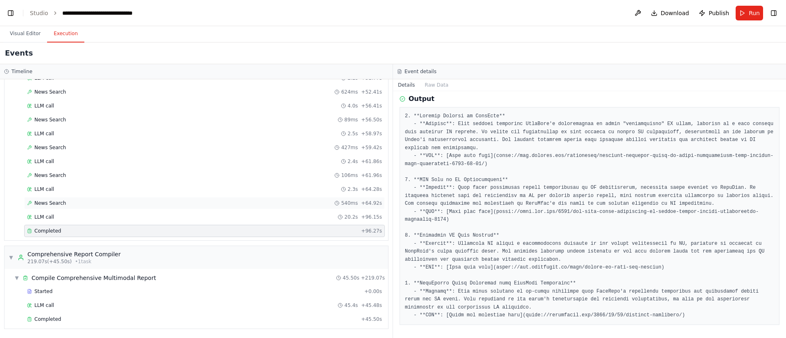
click at [48, 204] on span "News Search" at bounding box center [50, 203] width 32 height 7
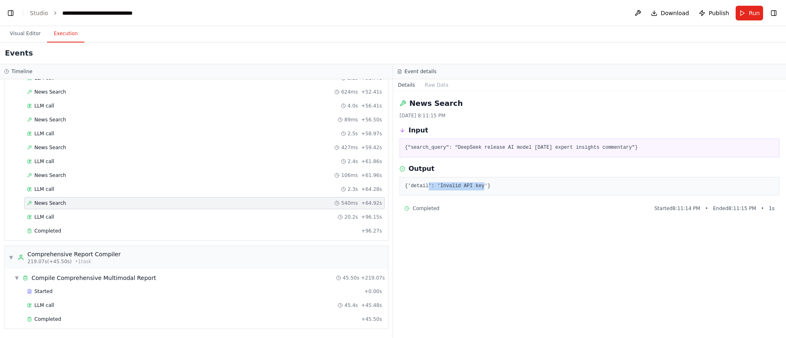
drag, startPoint x: 425, startPoint y: 185, endPoint x: 479, endPoint y: 182, distance: 54.1
click at [479, 183] on pre "{'detail': 'Invalid API key'}" at bounding box center [589, 187] width 369 height 8
click at [60, 179] on div "News Search 106ms + 61.96s" at bounding box center [204, 175] width 361 height 12
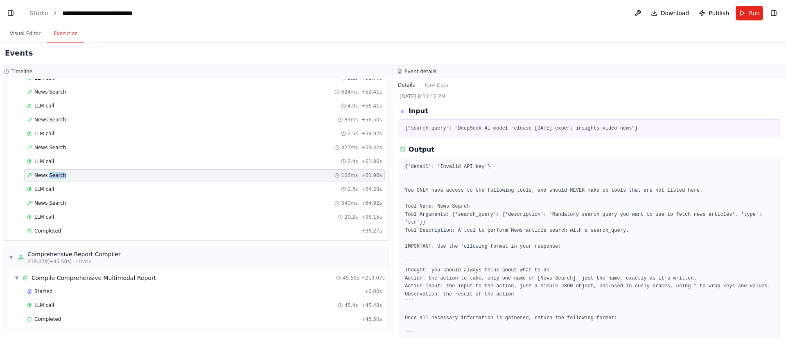
scroll to position [20, 0]
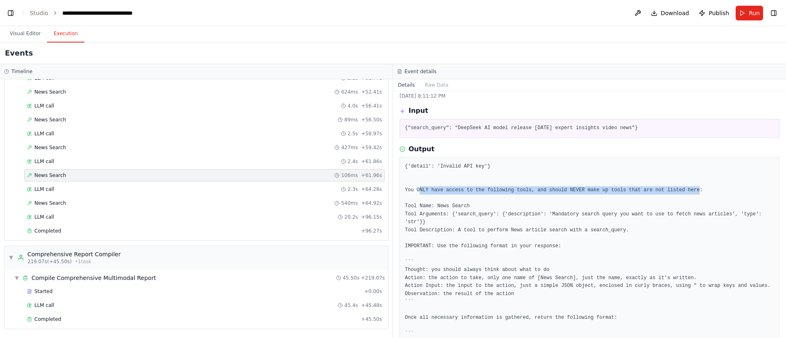
drag, startPoint x: 419, startPoint y: 192, endPoint x: 674, endPoint y: 189, distance: 255.0
click at [674, 189] on pre "{'detail': 'Invalid API key'} You ONLY have access to the following tools, and …" at bounding box center [589, 263] width 369 height 200
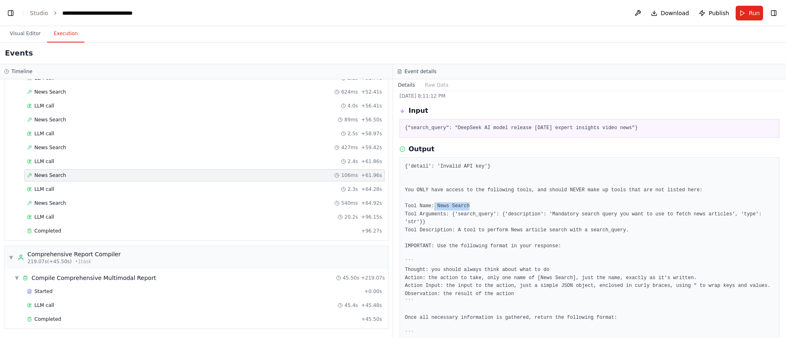
drag, startPoint x: 431, startPoint y: 207, endPoint x: 486, endPoint y: 207, distance: 54.4
click at [486, 207] on pre "{'detail': 'Invalid API key'} You ONLY have access to the following tools, and …" at bounding box center [589, 263] width 369 height 200
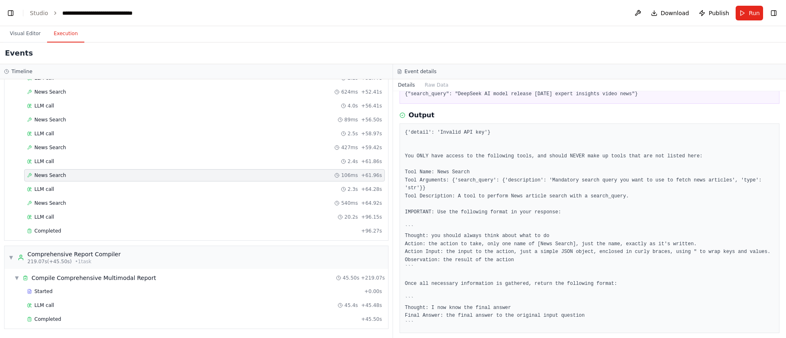
scroll to position [72, 0]
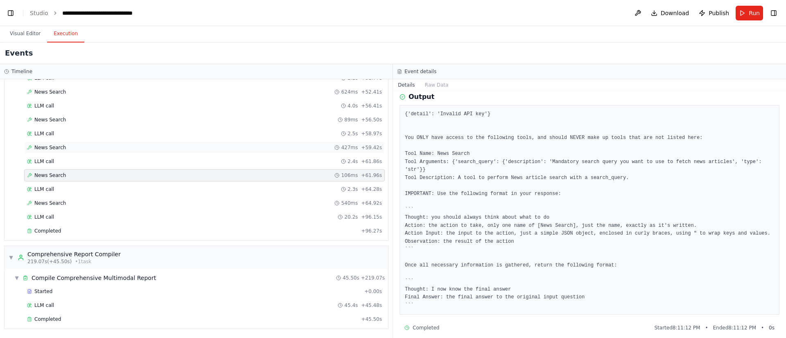
click at [59, 149] on span "News Search" at bounding box center [50, 147] width 32 height 7
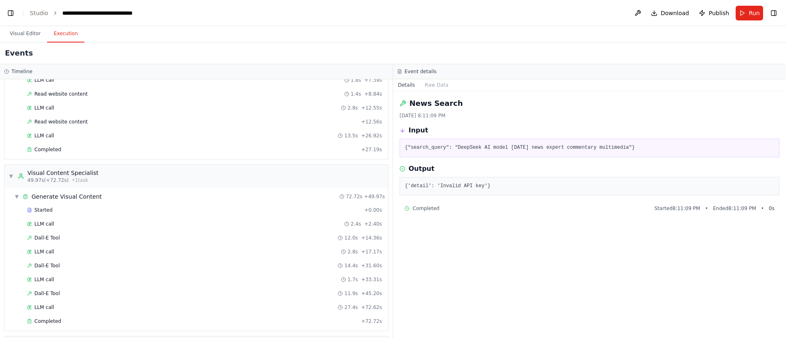
scroll to position [245, 0]
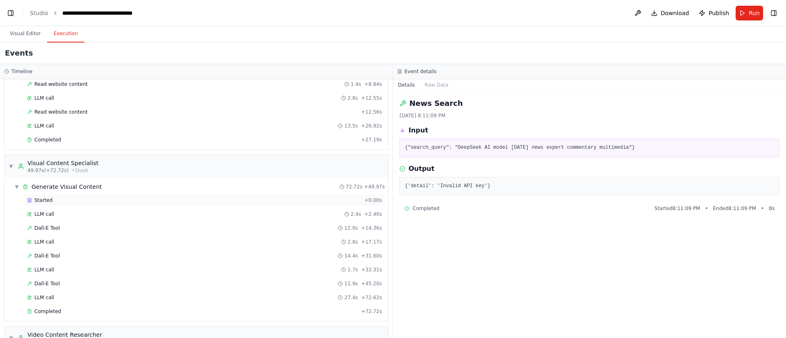
click at [45, 200] on span "Started" at bounding box center [43, 200] width 18 height 7
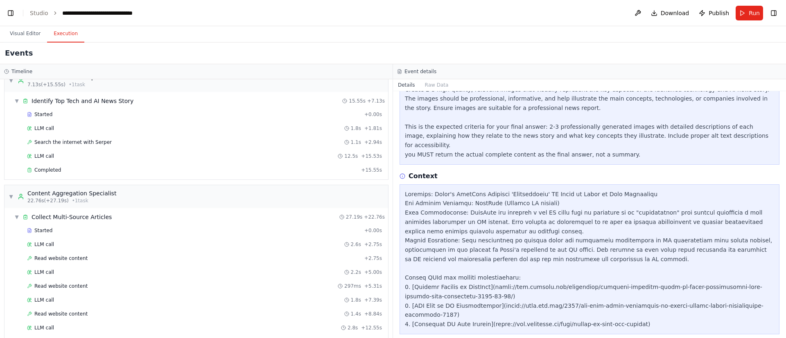
scroll to position [0, 0]
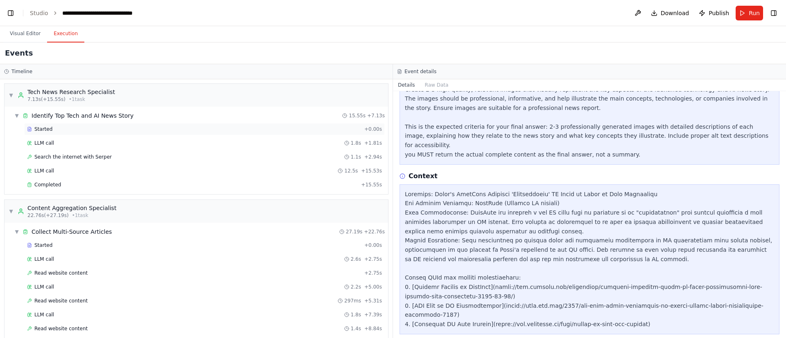
click at [43, 135] on div "Started + 0.00s" at bounding box center [204, 129] width 361 height 12
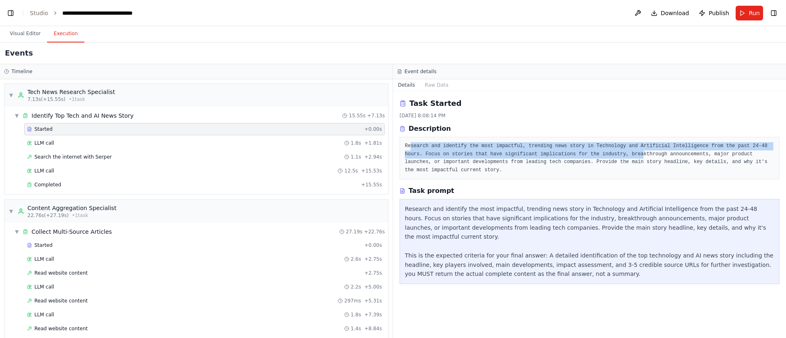
drag, startPoint x: 410, startPoint y: 146, endPoint x: 588, endPoint y: 153, distance: 178.2
click at [588, 153] on pre "Research and identify the most impactful, trending news story in Technology and…" at bounding box center [589, 158] width 369 height 32
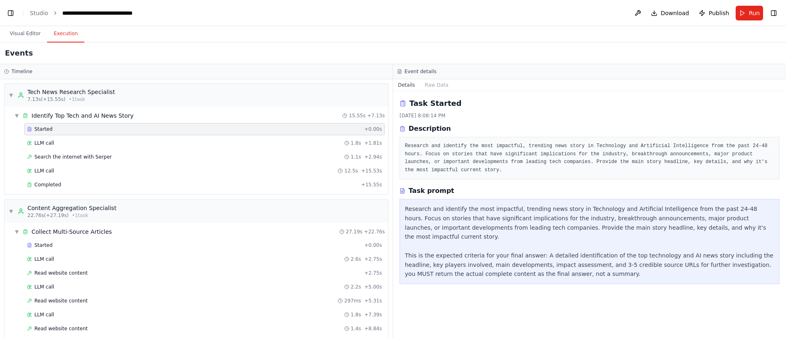
click at [547, 162] on pre "Research and identify the most impactful, trending news story in Technology and…" at bounding box center [589, 158] width 369 height 32
click at [96, 160] on div "Search the internet with Serper 1.1s + 2.94s" at bounding box center [204, 157] width 361 height 12
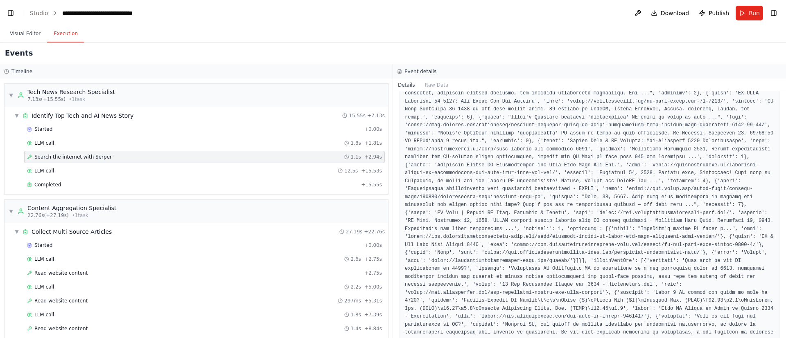
scroll to position [216, 0]
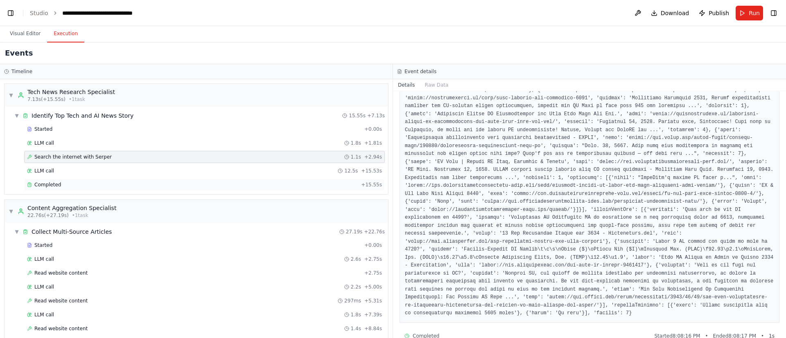
click at [49, 187] on span "Completed" at bounding box center [47, 185] width 27 height 7
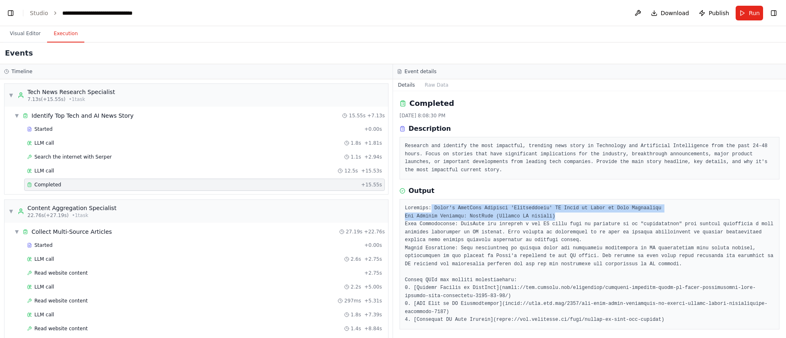
drag, startPoint x: 430, startPoint y: 203, endPoint x: 655, endPoint y: 209, distance: 225.1
click at [655, 209] on pre at bounding box center [589, 265] width 369 height 120
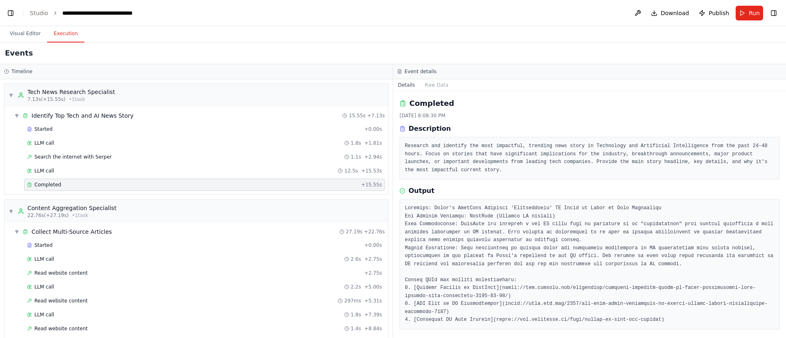
click at [546, 282] on pre at bounding box center [589, 265] width 369 height 120
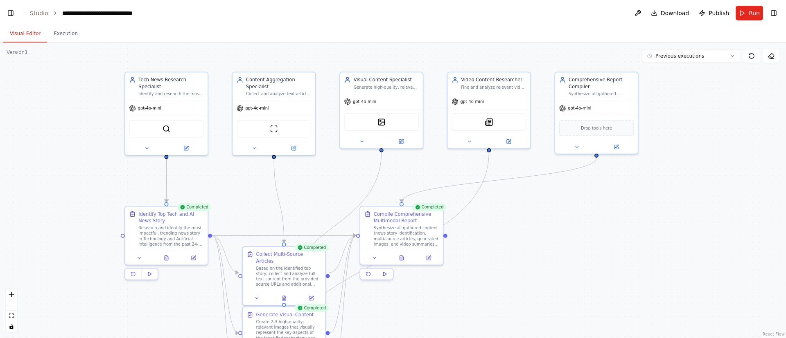
click at [19, 35] on button "Visual Editor" at bounding box center [25, 33] width 44 height 17
click at [38, 14] on link "Studio" at bounding box center [39, 13] width 18 height 7
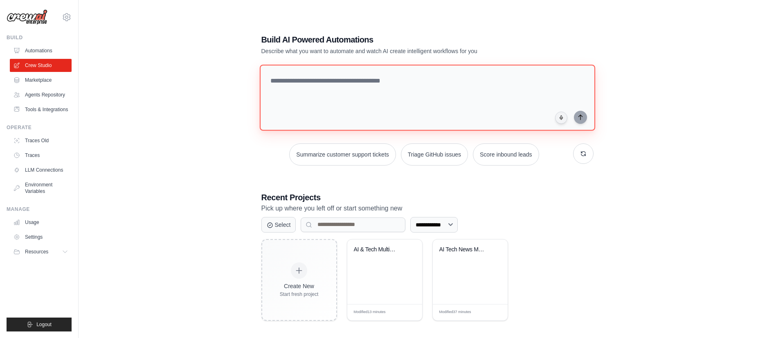
click at [353, 90] on textarea at bounding box center [427, 98] width 336 height 66
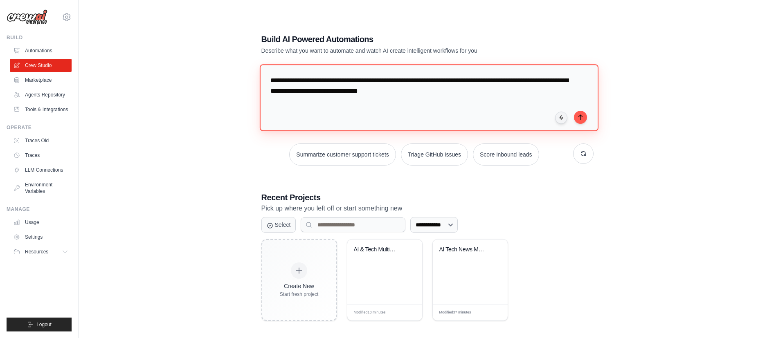
drag, startPoint x: 318, startPoint y: 93, endPoint x: 381, endPoint y: 90, distance: 62.3
click at [381, 90] on textarea "**********" at bounding box center [428, 97] width 339 height 67
click at [415, 93] on textarea "**********" at bounding box center [428, 97] width 339 height 67
type textarea "**********"
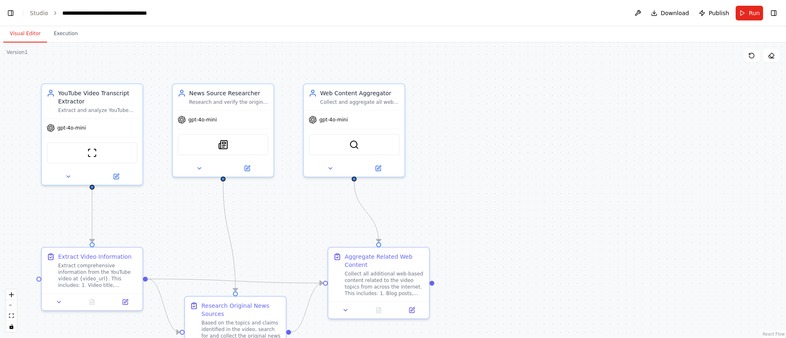
scroll to position [15831, 0]
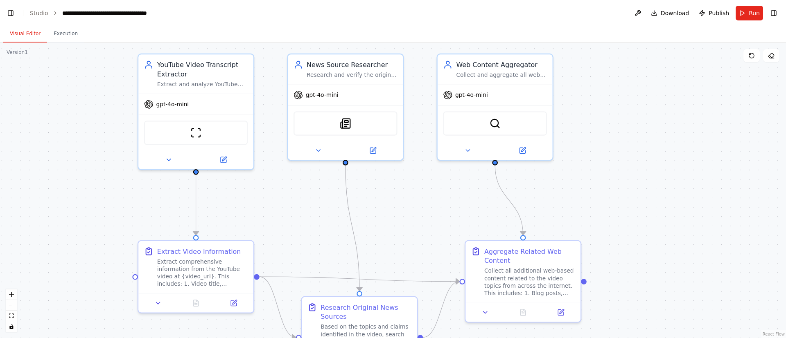
drag, startPoint x: 465, startPoint y: 175, endPoint x: 625, endPoint y: 165, distance: 160.3
click at [625, 165] on div ".deletable-edge-delete-btn { width: 20px; height: 20px; border: 0px solid #ffff…" at bounding box center [393, 191] width 786 height 296
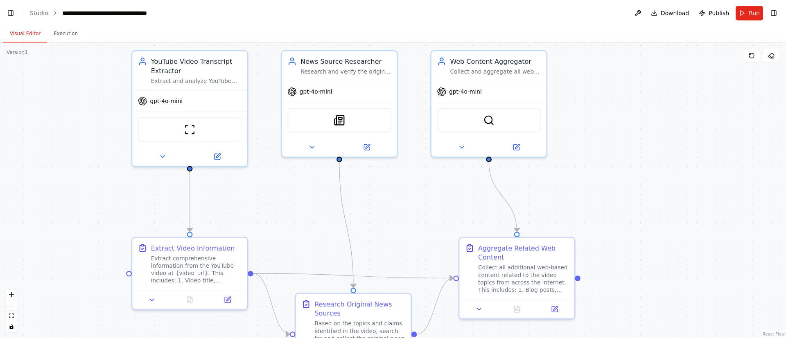
drag, startPoint x: 625, startPoint y: 165, endPoint x: 620, endPoint y: 160, distance: 7.5
click at [620, 160] on div ".deletable-edge-delete-btn { width: 20px; height: 20px; border: 0px solid #ffff…" at bounding box center [393, 191] width 786 height 296
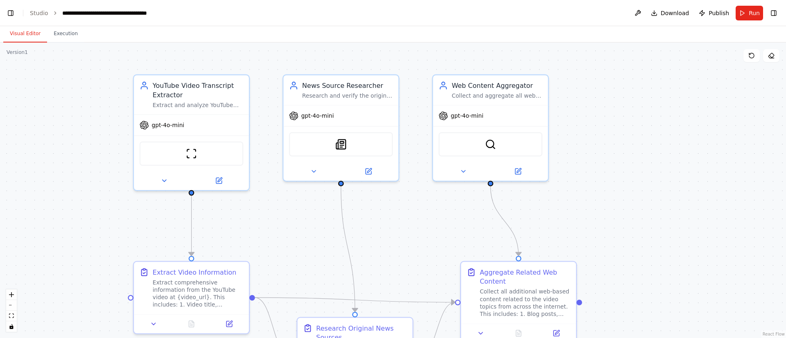
drag, startPoint x: 620, startPoint y: 160, endPoint x: 620, endPoint y: 185, distance: 25.0
click at [620, 185] on div ".deletable-edge-delete-btn { width: 20px; height: 20px; border: 0px solid #ffff…" at bounding box center [393, 191] width 786 height 296
click at [746, 14] on button "Run" at bounding box center [748, 13] width 27 height 15
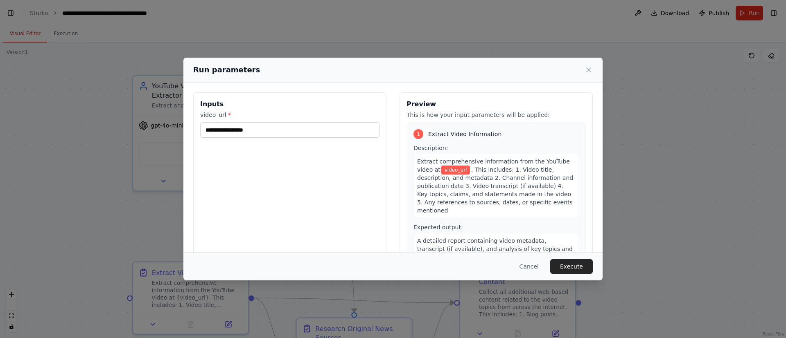
click at [502, 183] on span ". This includes: 1. Video title, description, and metadata 2. Channel informati…" at bounding box center [495, 190] width 156 height 47
click at [417, 162] on span "Extract comprehensive information from the YouTube video at" at bounding box center [493, 165] width 153 height 15
click at [259, 131] on input "video_url *" at bounding box center [289, 130] width 179 height 16
paste input "**********"
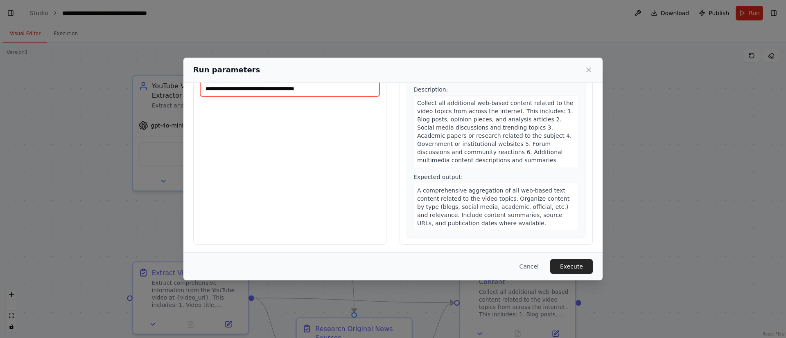
scroll to position [43, 0]
type input "**********"
drag, startPoint x: 432, startPoint y: 199, endPoint x: 496, endPoint y: 193, distance: 64.5
click at [496, 193] on span "A comprehensive aggregation of all web-based text content related to the video …" at bounding box center [493, 204] width 152 height 39
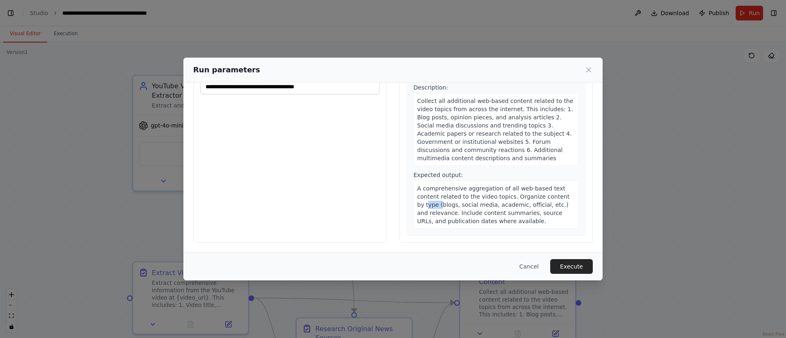
drag, startPoint x: 413, startPoint y: 207, endPoint x: 426, endPoint y: 205, distance: 13.3
click at [426, 205] on span "A comprehensive aggregation of all web-based text content related to the video …" at bounding box center [493, 204] width 152 height 39
drag, startPoint x: 436, startPoint y: 214, endPoint x: 512, endPoint y: 213, distance: 75.7
click at [512, 213] on span "A comprehensive aggregation of all web-based text content related to the video …" at bounding box center [493, 204] width 152 height 39
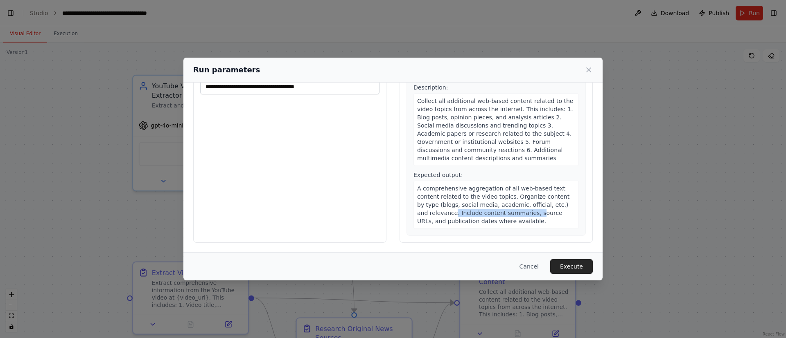
click at [512, 213] on span "A comprehensive aggregation of all web-based text content related to the video …" at bounding box center [493, 204] width 152 height 39
drag, startPoint x: 414, startPoint y: 221, endPoint x: 507, endPoint y: 221, distance: 92.5
click at [507, 221] on div "A comprehensive aggregation of all web-based text content related to the video …" at bounding box center [495, 205] width 165 height 48
click at [578, 267] on button "Execute" at bounding box center [571, 266] width 43 height 15
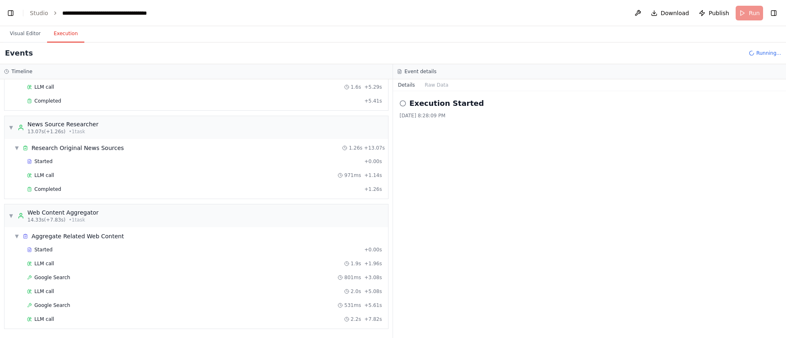
scroll to position [98, 0]
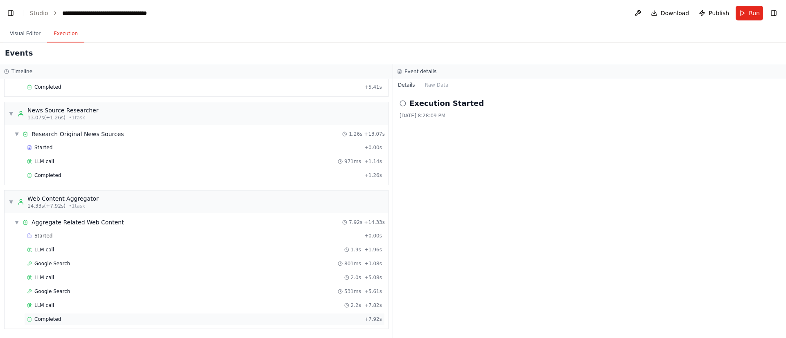
click at [45, 317] on span "Completed" at bounding box center [47, 319] width 27 height 7
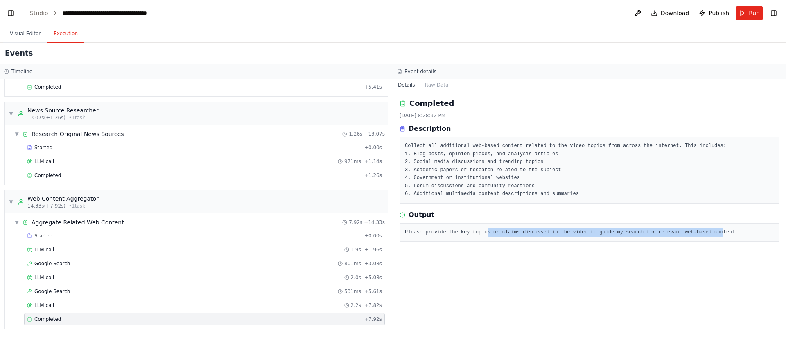
drag, startPoint x: 479, startPoint y: 234, endPoint x: 696, endPoint y: 234, distance: 216.9
click at [696, 234] on pre "Please provide the key topics or claims discussed in the video to guide my sear…" at bounding box center [589, 233] width 369 height 8
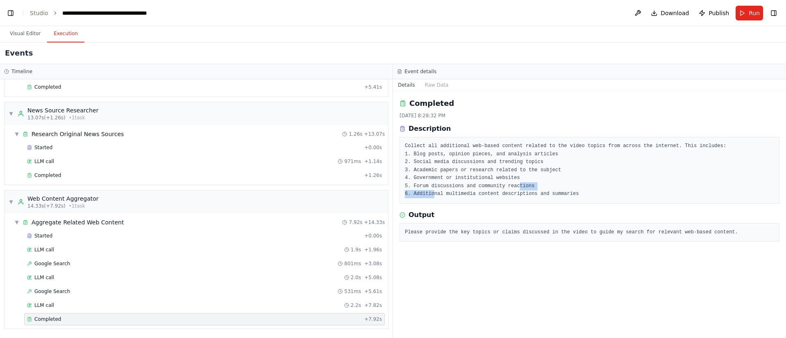
drag, startPoint x: 431, startPoint y: 194, endPoint x: 510, endPoint y: 189, distance: 78.3
click at [510, 189] on pre "Collect all additional web-based content related to the video topics from acros…" at bounding box center [589, 170] width 369 height 56
click at [244, 244] on div "LLM call 1.9s + 1.96s" at bounding box center [204, 250] width 361 height 12
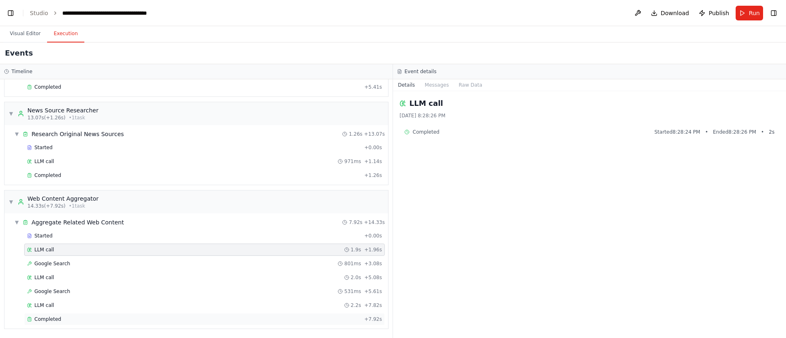
click at [110, 324] on div "Completed + 7.92s" at bounding box center [204, 319] width 361 height 12
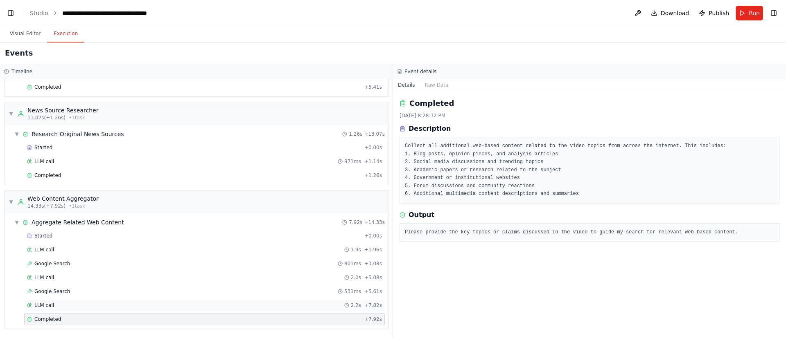
click at [53, 302] on div "LLM call 2.2s + 7.82s" at bounding box center [204, 306] width 361 height 12
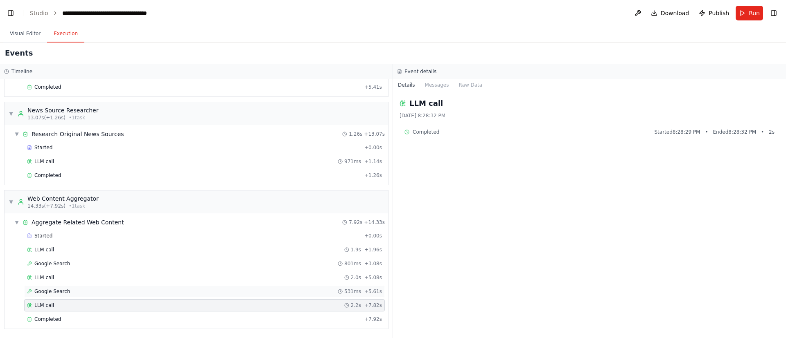
click at [83, 286] on div "Google Search 531ms + 5.61s" at bounding box center [204, 292] width 361 height 12
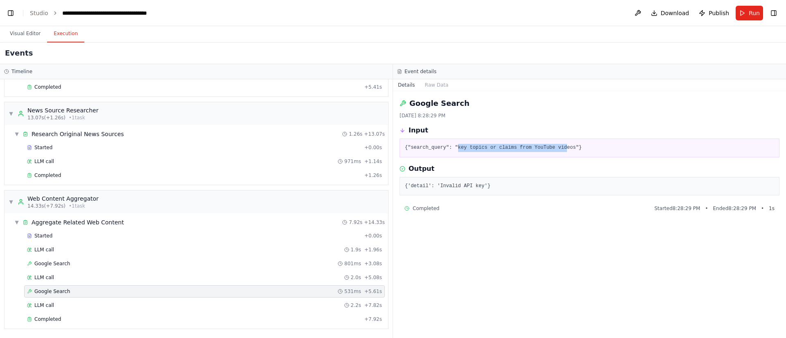
drag, startPoint x: 453, startPoint y: 146, endPoint x: 555, endPoint y: 144, distance: 101.1
click at [555, 144] on pre "{"search_query": "key topics or claims from YouTube videos"}" at bounding box center [589, 148] width 369 height 8
drag, startPoint x: 436, startPoint y: 189, endPoint x: 477, endPoint y: 185, distance: 41.1
click at [477, 185] on pre "{'detail': 'Invalid API key'}" at bounding box center [589, 187] width 369 height 8
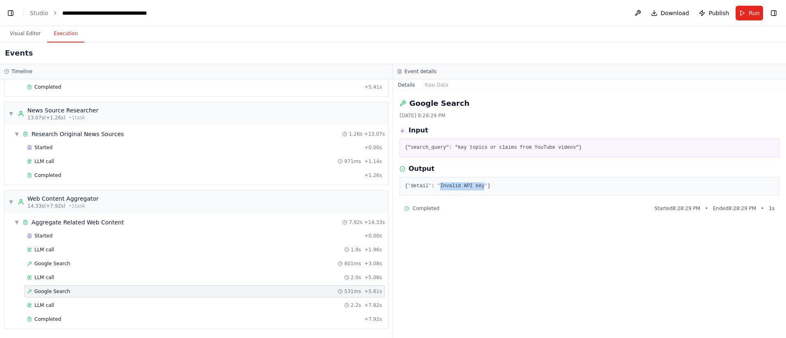
click at [477, 185] on pre "{'detail': 'Invalid API key'}" at bounding box center [589, 187] width 369 height 8
click at [116, 267] on div "Google Search 801ms + 3.08s" at bounding box center [204, 264] width 355 height 7
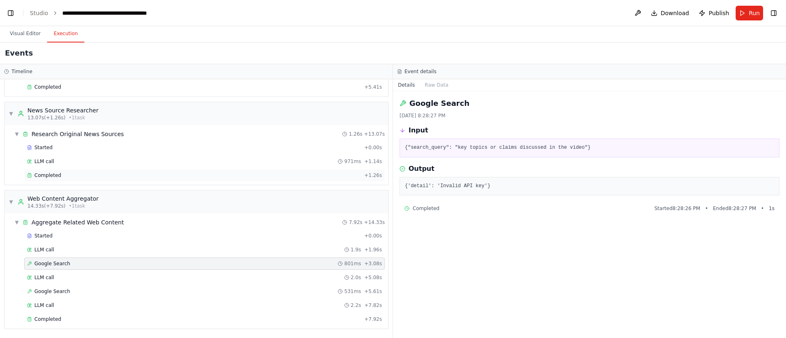
click at [70, 177] on div "Completed" at bounding box center [194, 175] width 334 height 7
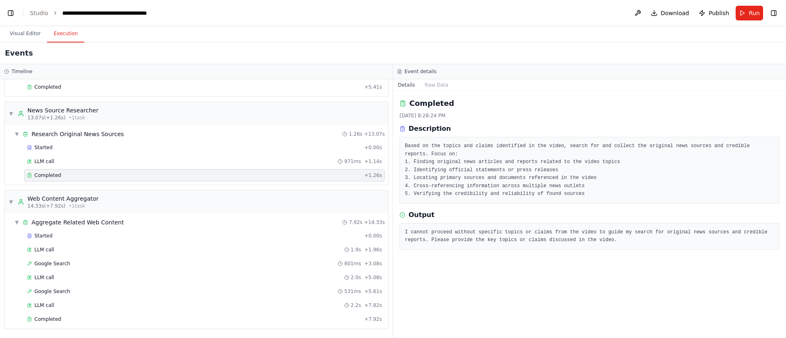
click at [437, 162] on pre "Based on the topics and claims identified in the video, search for and collect …" at bounding box center [589, 170] width 369 height 56
click at [507, 185] on pre "Based on the topics and claims identified in the video, search for and collect …" at bounding box center [589, 170] width 369 height 56
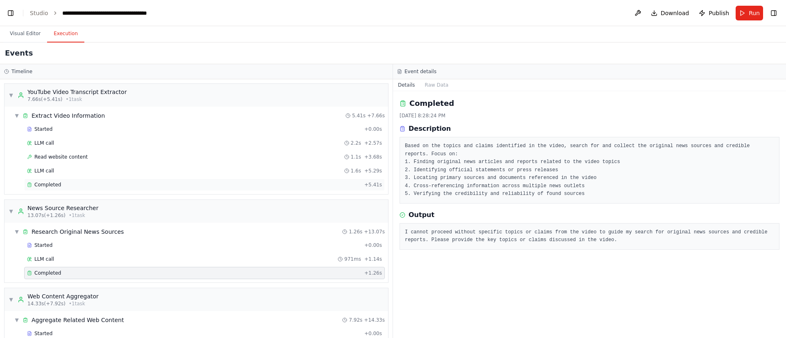
click at [56, 185] on span "Completed" at bounding box center [47, 185] width 27 height 7
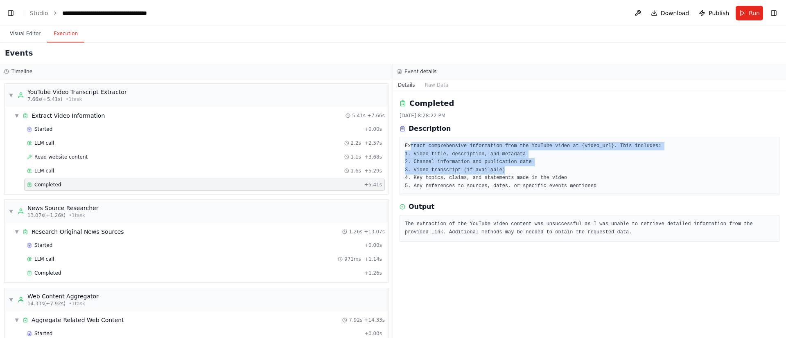
drag, startPoint x: 410, startPoint y: 147, endPoint x: 563, endPoint y: 175, distance: 155.6
click at [563, 175] on pre "Extract comprehensive information from the YouTube video at {video_url}. This i…" at bounding box center [589, 166] width 369 height 48
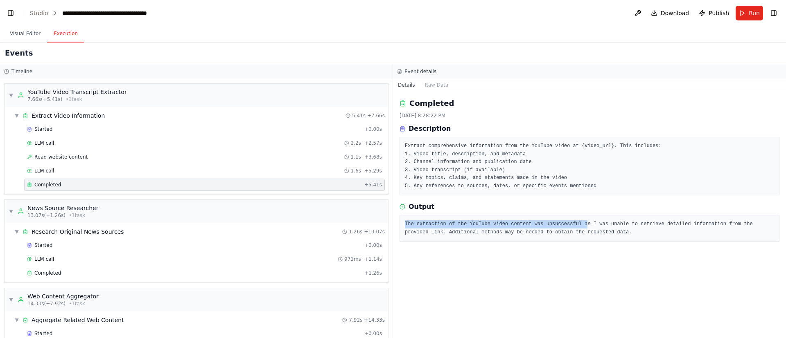
drag, startPoint x: 404, startPoint y: 226, endPoint x: 571, endPoint y: 223, distance: 167.0
click at [571, 223] on div "The extraction of the YouTube video content was unsuccessful as I was unable to…" at bounding box center [589, 228] width 380 height 27
click at [571, 223] on pre "The extraction of the YouTube video content was unsuccessful as I was unable to…" at bounding box center [589, 229] width 369 height 16
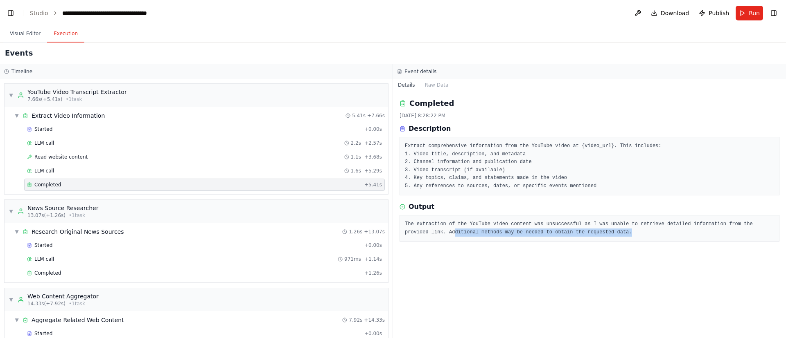
drag, startPoint x: 409, startPoint y: 230, endPoint x: 579, endPoint y: 232, distance: 169.9
click at [579, 232] on pre "The extraction of the YouTube video content was unsuccessful as I was unable to…" at bounding box center [589, 229] width 369 height 16
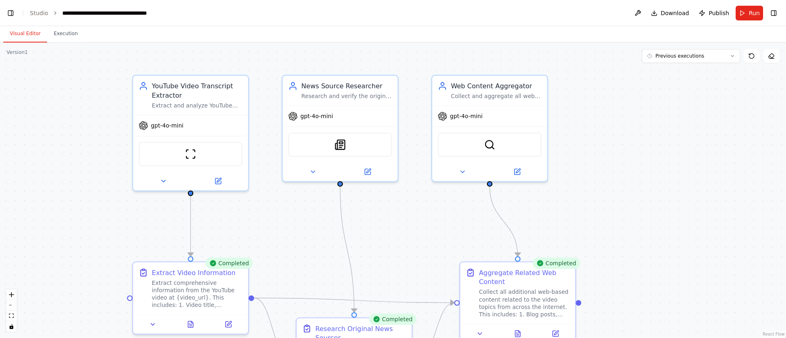
click at [13, 32] on button "Visual Editor" at bounding box center [25, 33] width 44 height 17
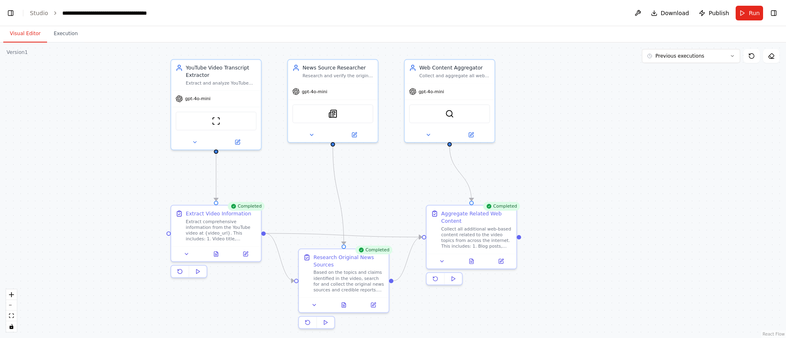
drag, startPoint x: 494, startPoint y: 196, endPoint x: 540, endPoint y: 165, distance: 55.2
click at [540, 165] on div ".deletable-edge-delete-btn { width: 20px; height: 20px; border: 0px solid #ffff…" at bounding box center [393, 191] width 786 height 296
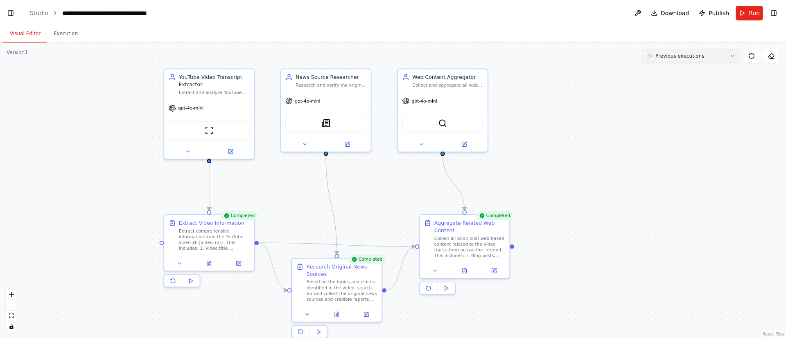
click at [729, 56] on button "Previous executions" at bounding box center [691, 56] width 98 height 14
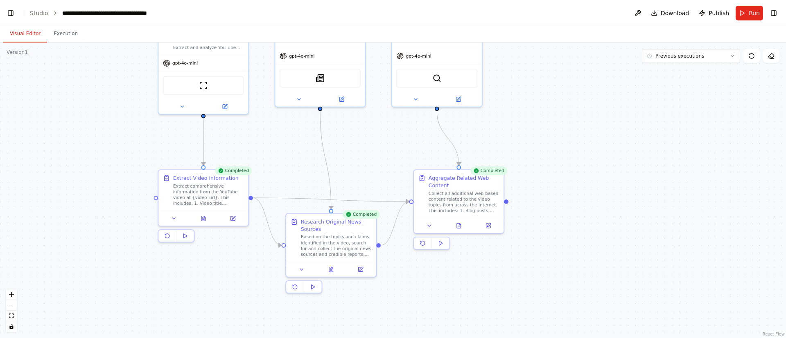
drag, startPoint x: 88, startPoint y: 243, endPoint x: 83, endPoint y: 201, distance: 42.4
click at [83, 201] on div ".deletable-edge-delete-btn { width: 20px; height: 20px; border: 0px solid #ffff…" at bounding box center [393, 191] width 786 height 296
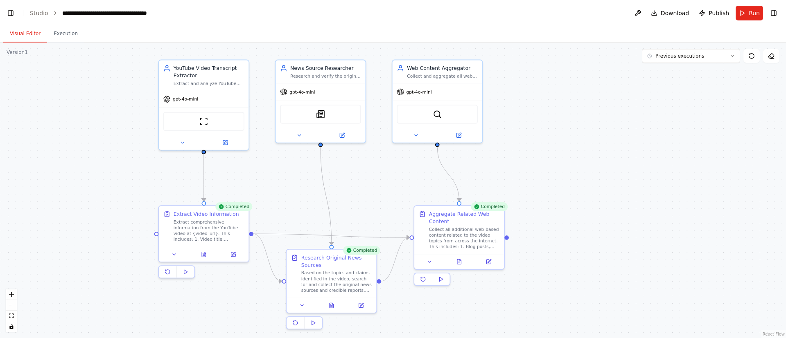
drag, startPoint x: 117, startPoint y: 164, endPoint x: 116, endPoint y: 195, distance: 30.7
click at [116, 195] on div ".deletable-edge-delete-btn { width: 20px; height: 20px; border: 0px solid #ffff…" at bounding box center [393, 191] width 786 height 296
click at [33, 15] on link "Studio" at bounding box center [39, 13] width 18 height 7
